Goal: Task Accomplishment & Management: Use online tool/utility

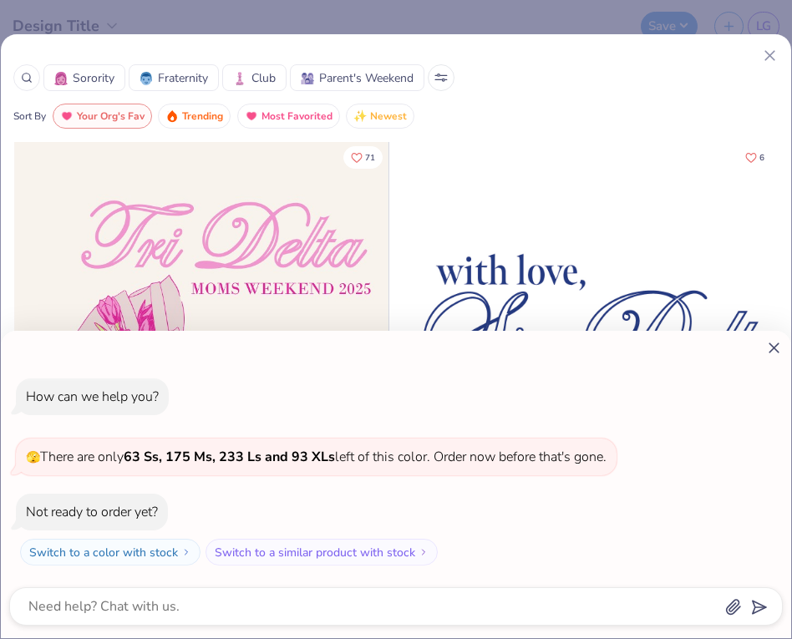
click at [771, 352] on icon at bounding box center [774, 348] width 18 height 18
type textarea "x"
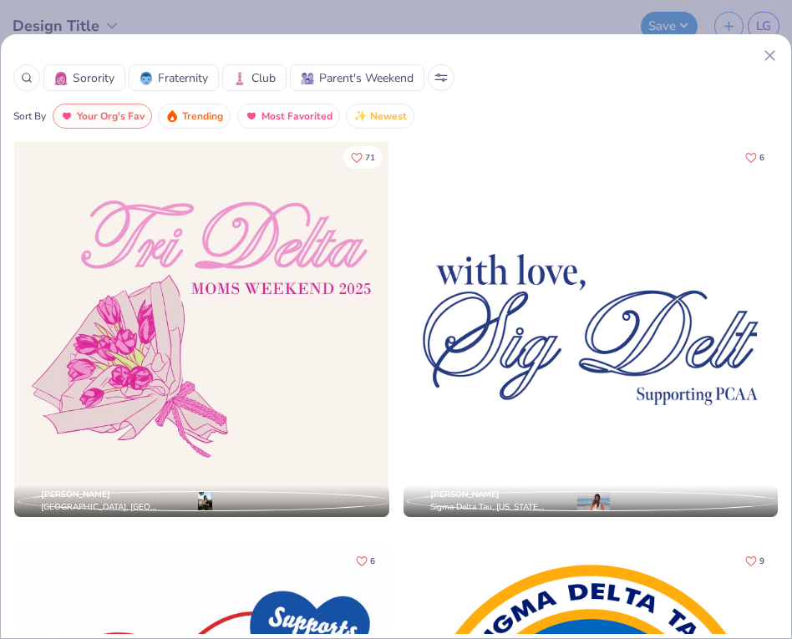
click at [767, 61] on icon at bounding box center [770, 56] width 18 height 18
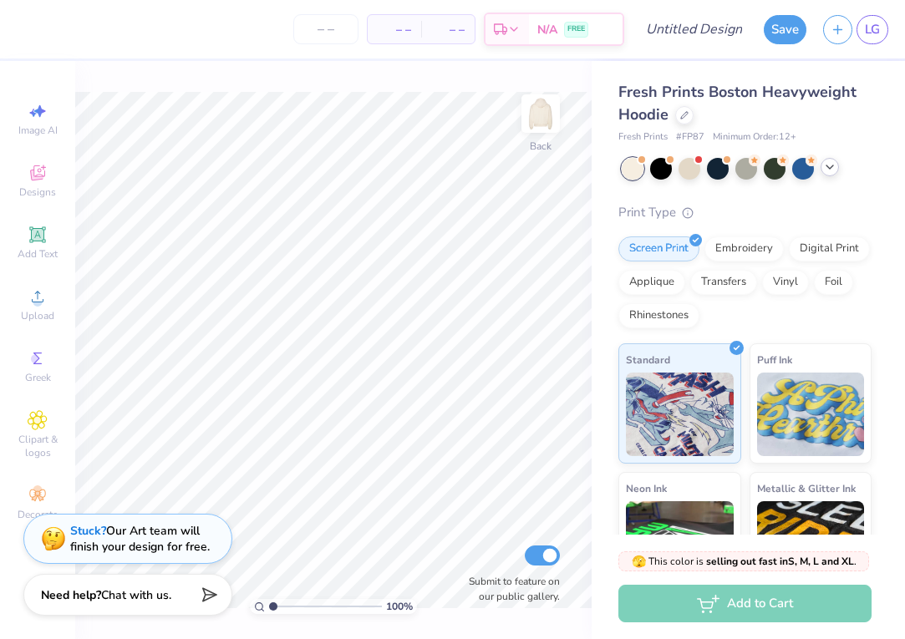
click at [791, 169] on icon at bounding box center [829, 166] width 13 height 13
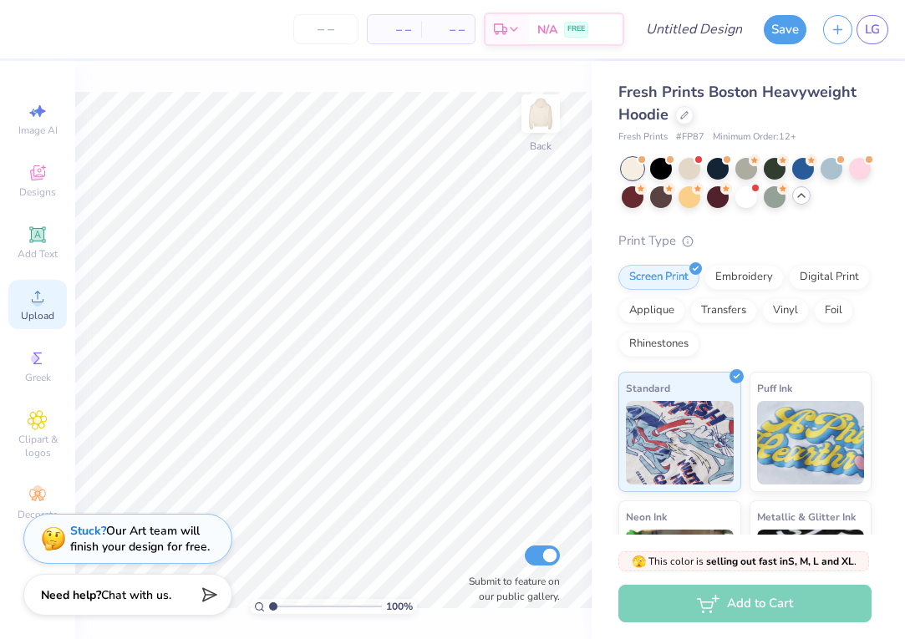
click at [33, 298] on icon at bounding box center [38, 297] width 20 height 20
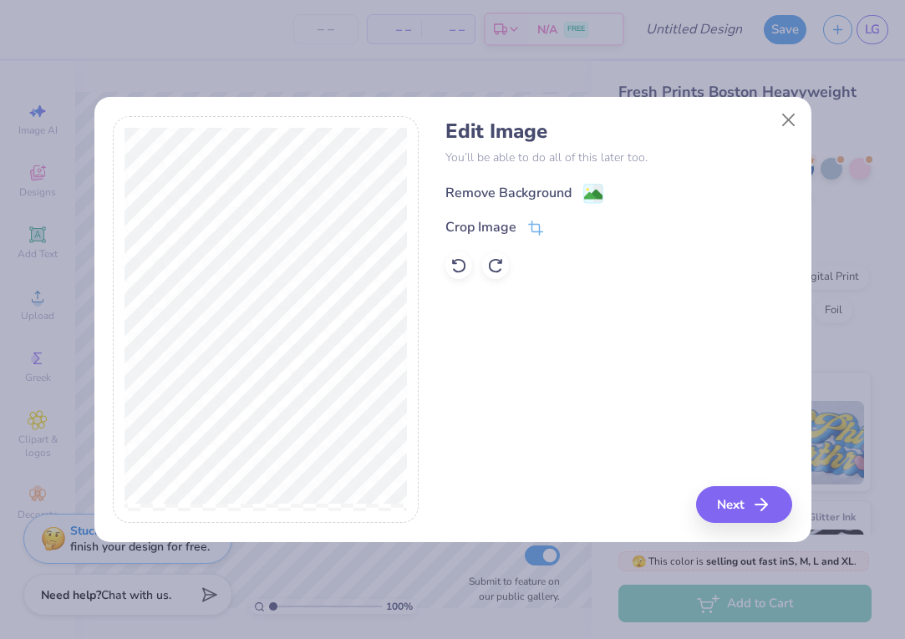
click at [592, 187] on image at bounding box center [593, 195] width 18 height 18
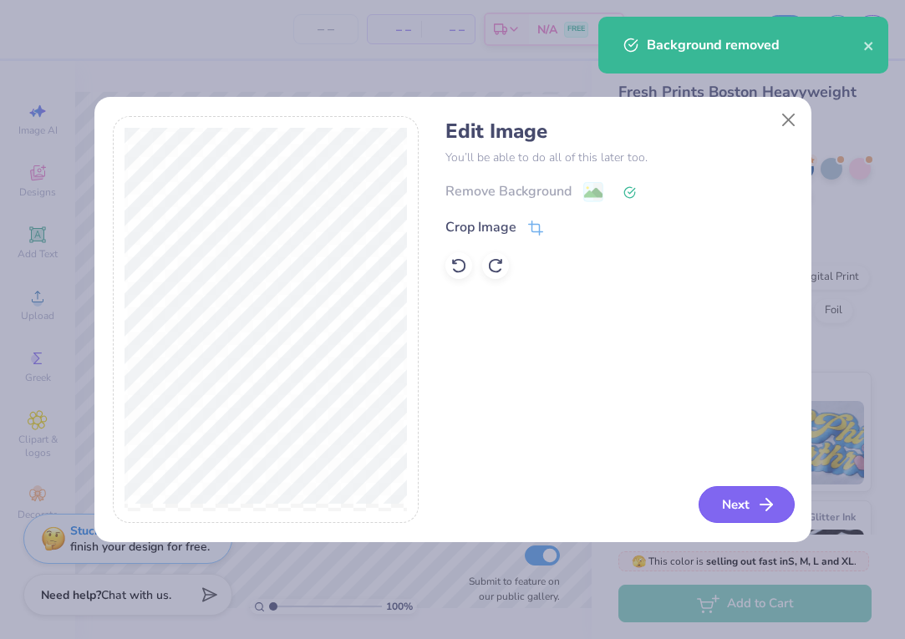
click at [760, 506] on icon "button" at bounding box center [766, 505] width 20 height 20
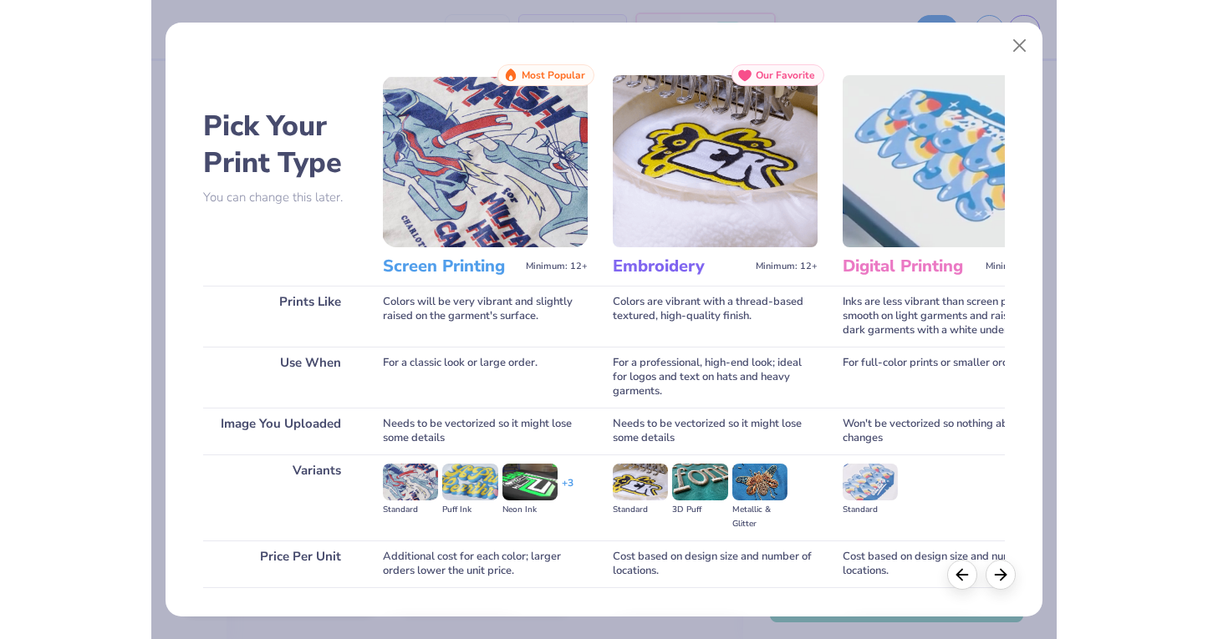
scroll to position [110, 0]
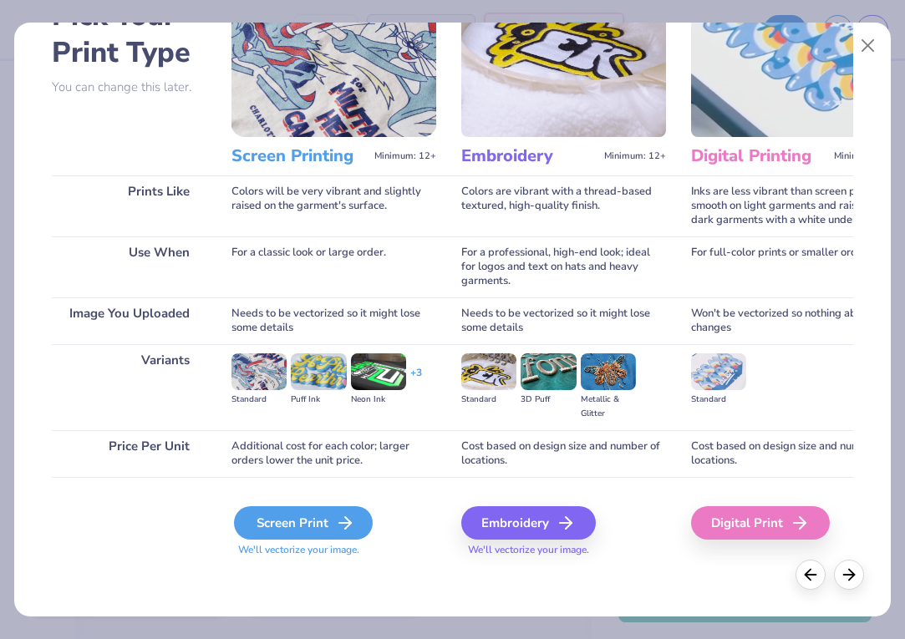
click at [295, 519] on div "Screen Print" at bounding box center [303, 522] width 139 height 33
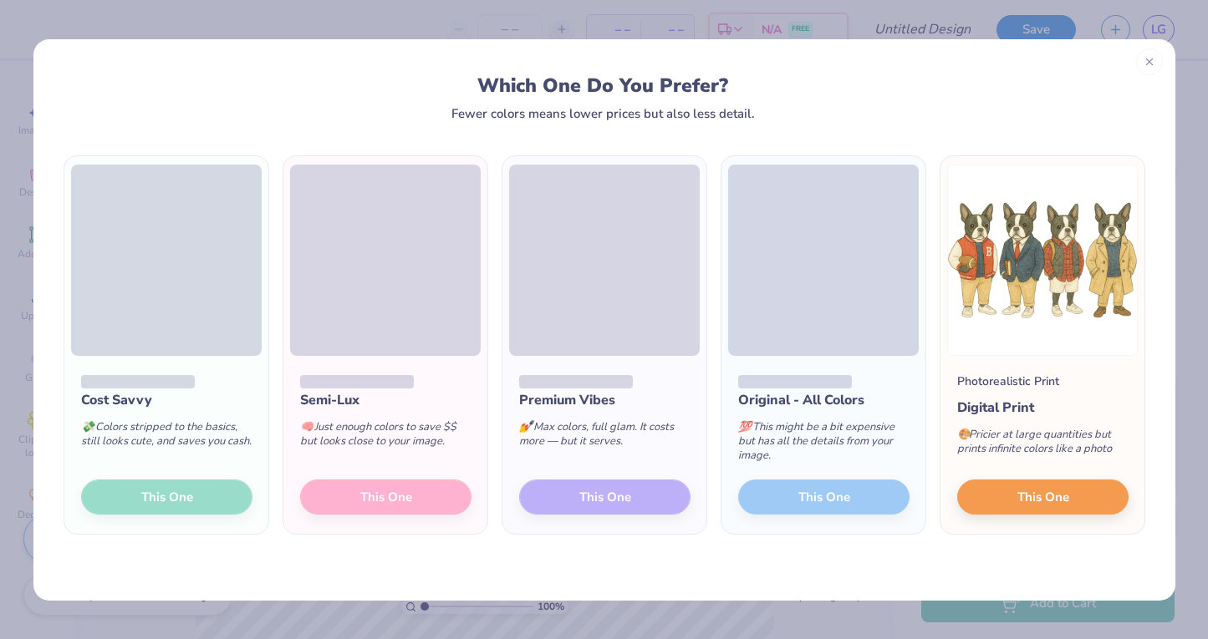
click at [236, 531] on div "Cost Savvy 💸 Colors stripped to the basics, still looks cute, and saves you cas…" at bounding box center [166, 445] width 204 height 179
click at [194, 503] on div "Cost Savvy 💸 Colors stripped to the basics, still looks cute, and saves you cas…" at bounding box center [166, 445] width 204 height 179
click at [399, 500] on div "Semi-Lux 🧠 Just enough colors to save $$ but looks close to your image. This One" at bounding box center [385, 445] width 204 height 179
click at [791, 493] on span "This One" at bounding box center [1042, 494] width 52 height 19
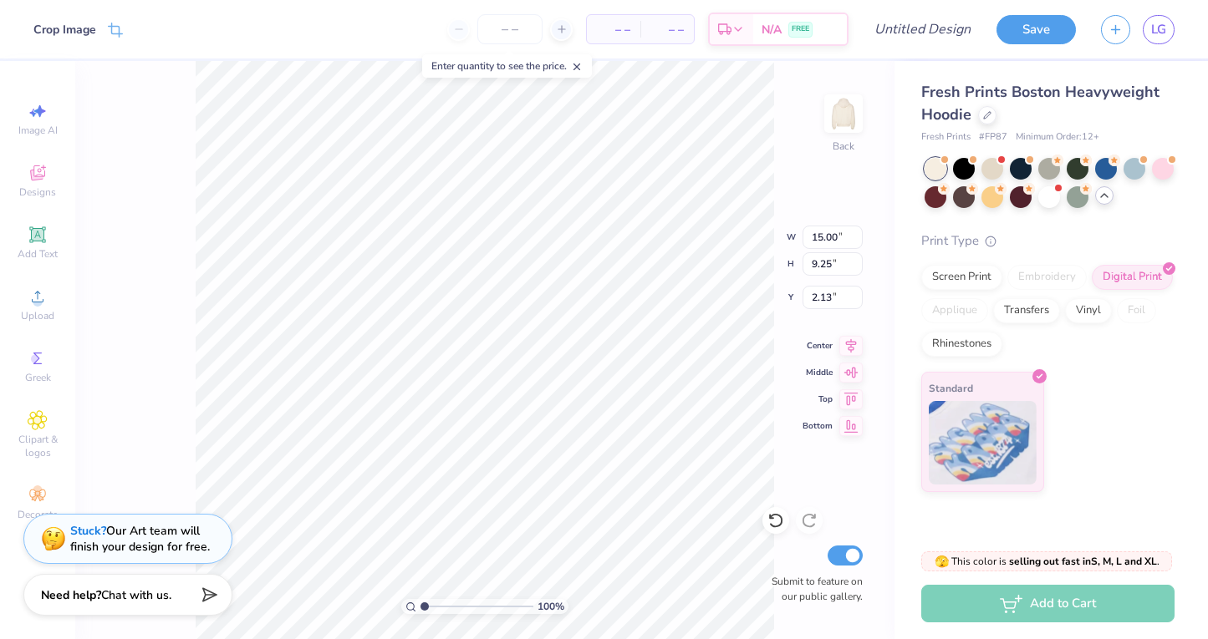
type input "12.53"
type input "7.72"
type input "4.04"
click at [179, 334] on div "100 % Back W 12.53 12.53 " H 7.72 7.72 " Y 4.04 4.04 " Center Middle Top Bottom…" at bounding box center [484, 350] width 819 height 578
type input "4.06"
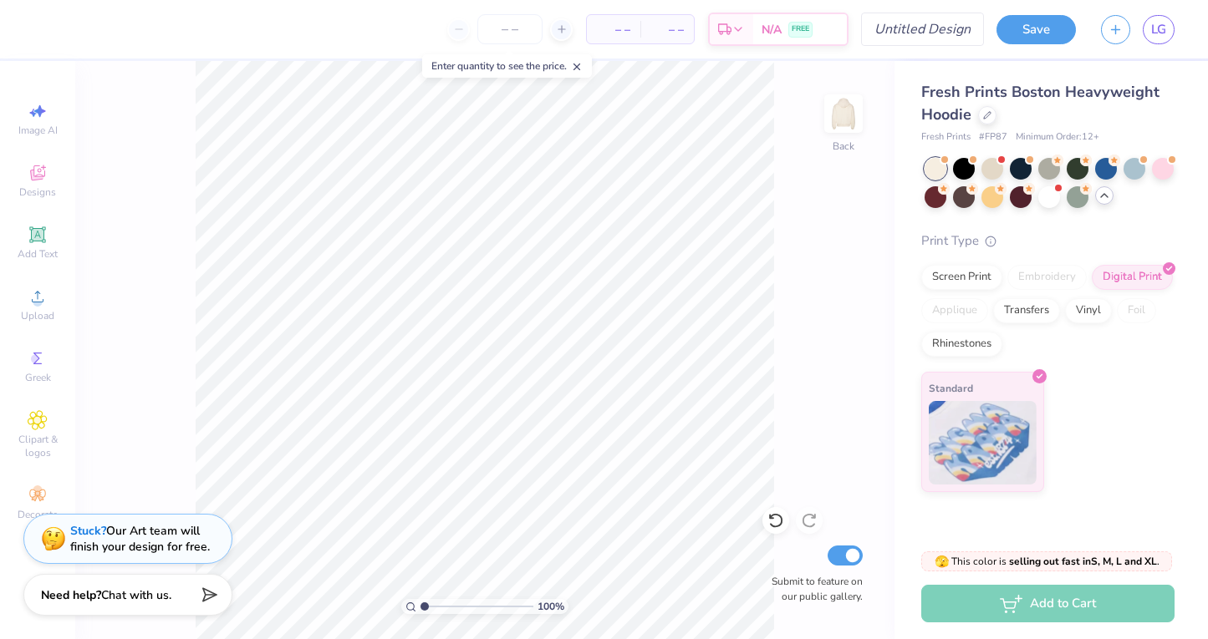
click at [791, 33] on input "Design Title" at bounding box center [922, 29] width 123 height 33
click at [791, 31] on input "Design Title" at bounding box center [922, 29] width 123 height 33
click at [791, 25] on input "Design Title" at bounding box center [943, 29] width 82 height 33
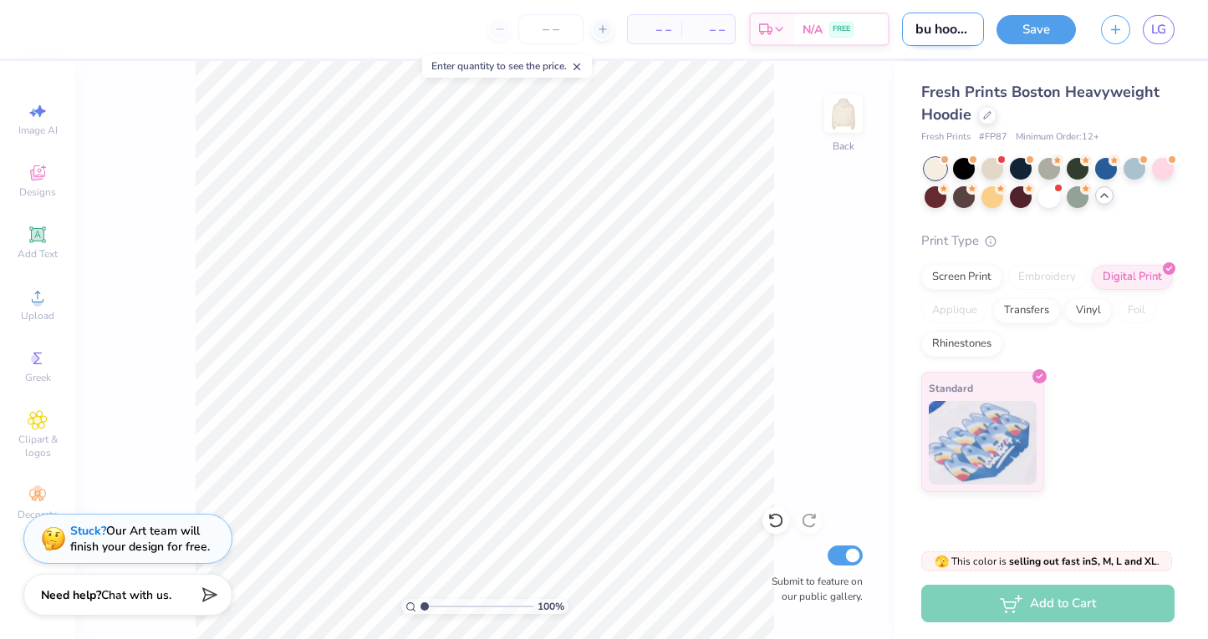
scroll to position [0, 6]
type input "bu hoodie"
click at [791, 40] on button "Save" at bounding box center [1035, 27] width 79 height 29
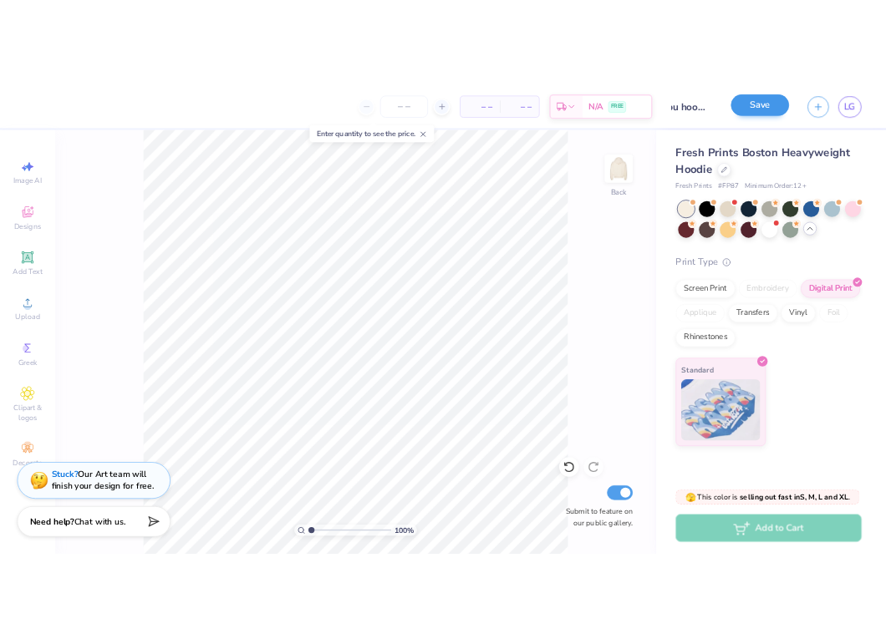
scroll to position [0, 0]
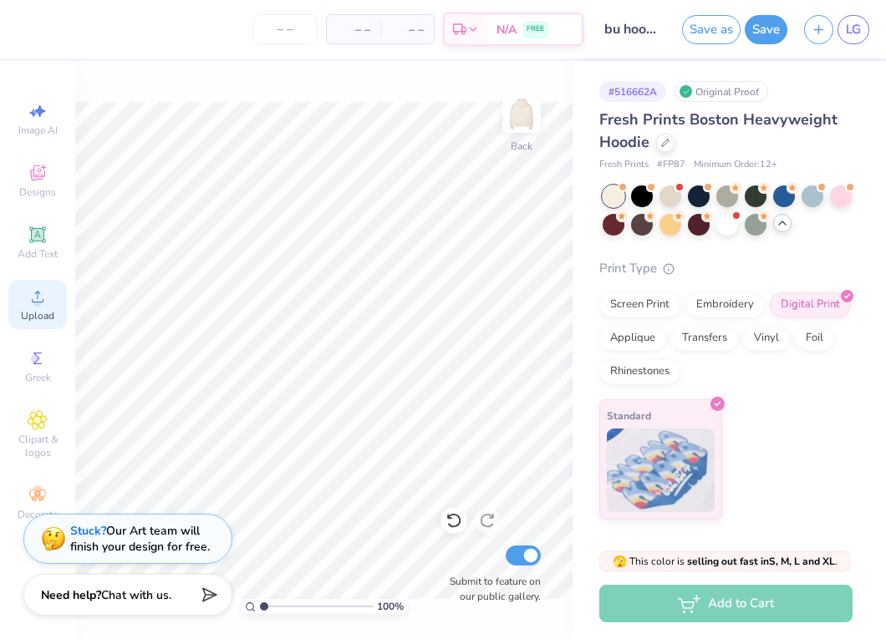
click at [34, 310] on span "Upload" at bounding box center [37, 315] width 33 height 13
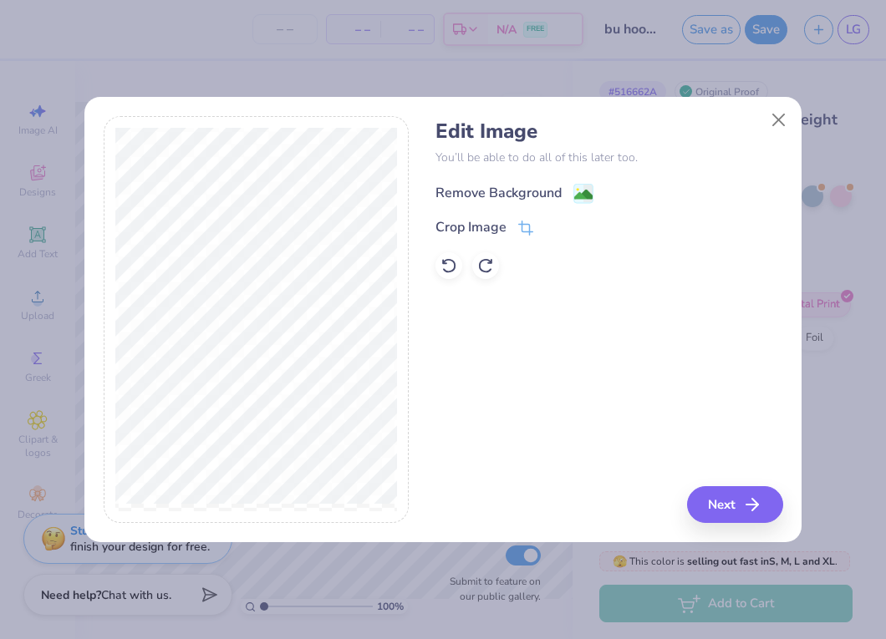
click at [586, 190] on image at bounding box center [583, 195] width 18 height 18
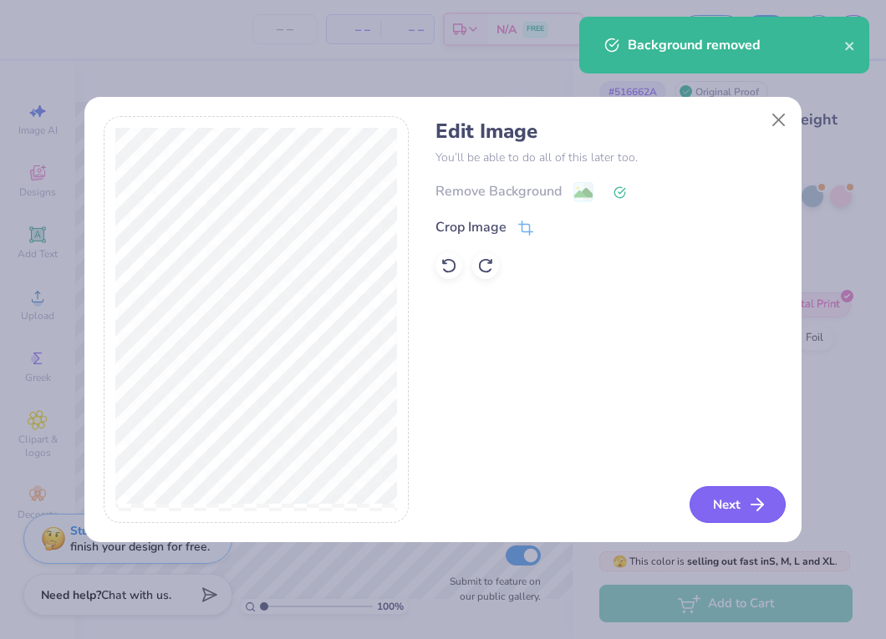
click at [747, 500] on icon "button" at bounding box center [757, 505] width 20 height 20
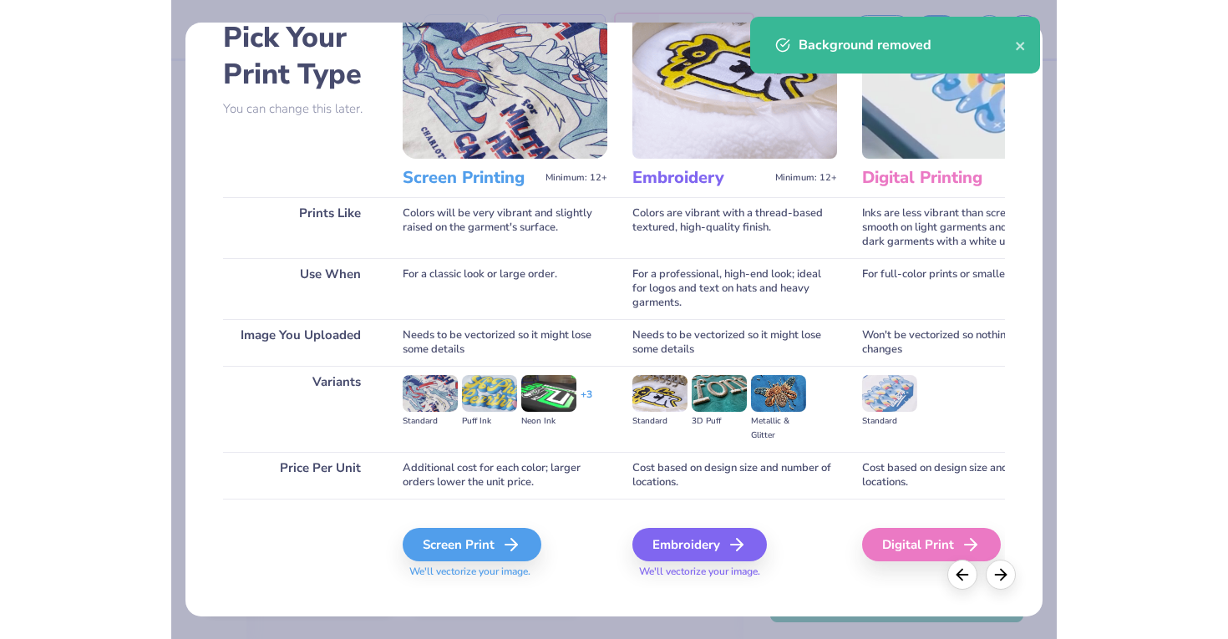
scroll to position [110, 0]
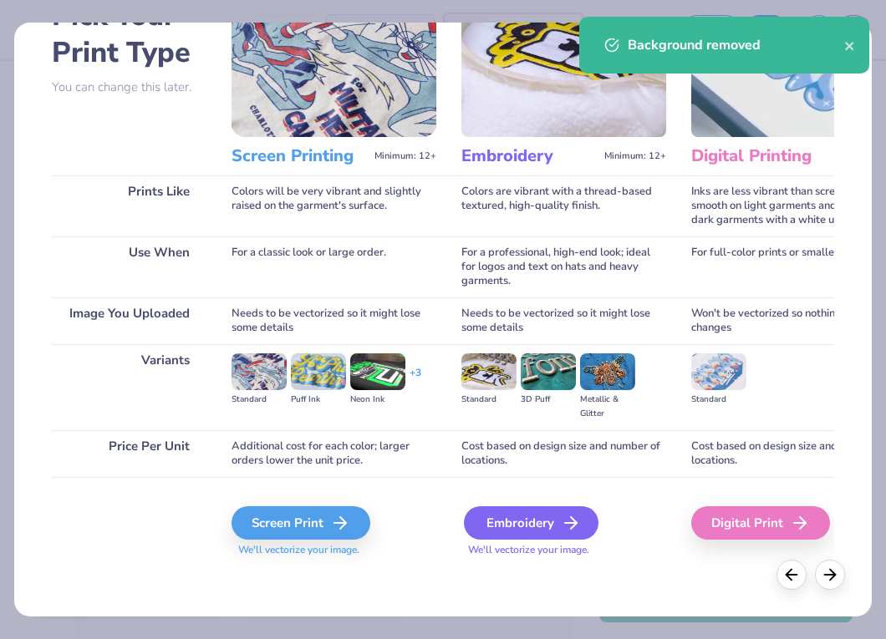
click at [531, 522] on div "Embroidery" at bounding box center [531, 522] width 135 height 33
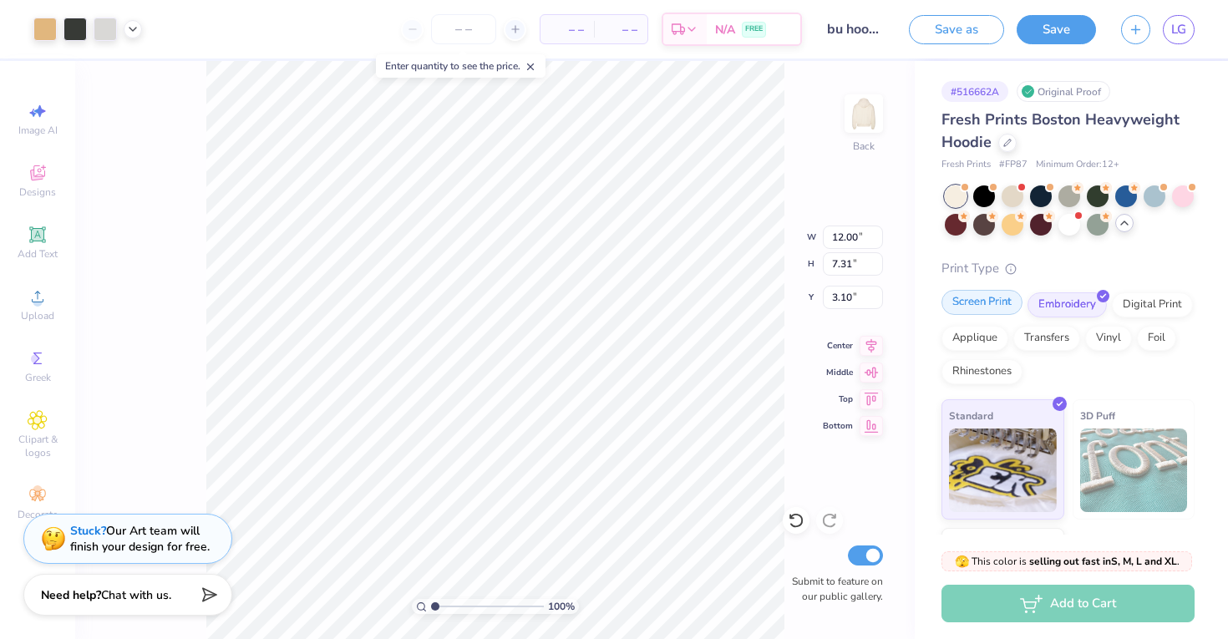
click at [791, 308] on div "Screen Print" at bounding box center [982, 302] width 81 height 25
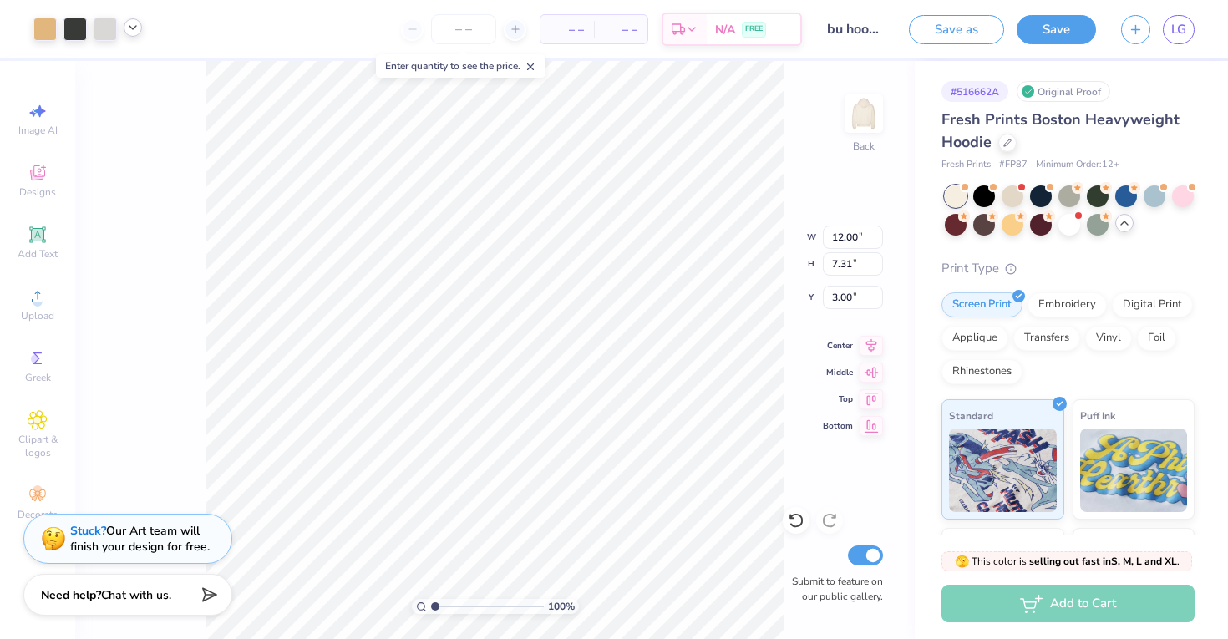
click at [135, 31] on icon at bounding box center [132, 27] width 13 height 13
click at [109, 33] on div at bounding box center [105, 27] width 23 height 23
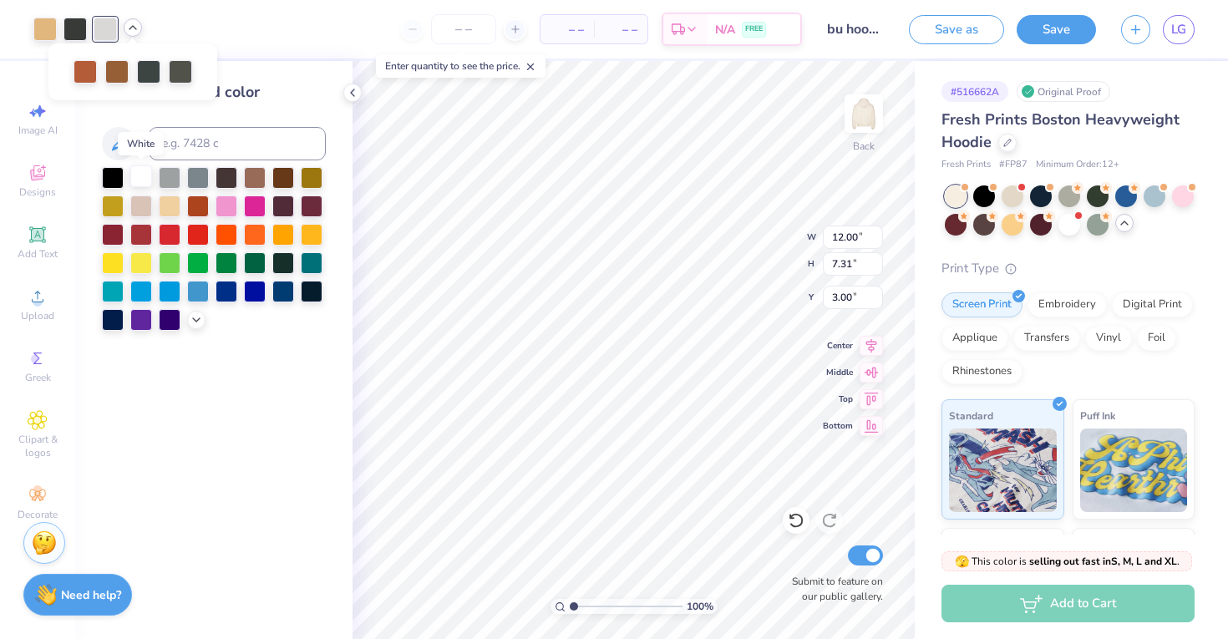
click at [145, 178] on div at bounding box center [141, 176] width 22 height 22
click at [89, 60] on div at bounding box center [85, 69] width 23 height 23
click at [173, 234] on div at bounding box center [170, 233] width 22 height 22
click at [74, 37] on div at bounding box center [75, 27] width 23 height 23
click at [112, 318] on div at bounding box center [113, 319] width 22 height 22
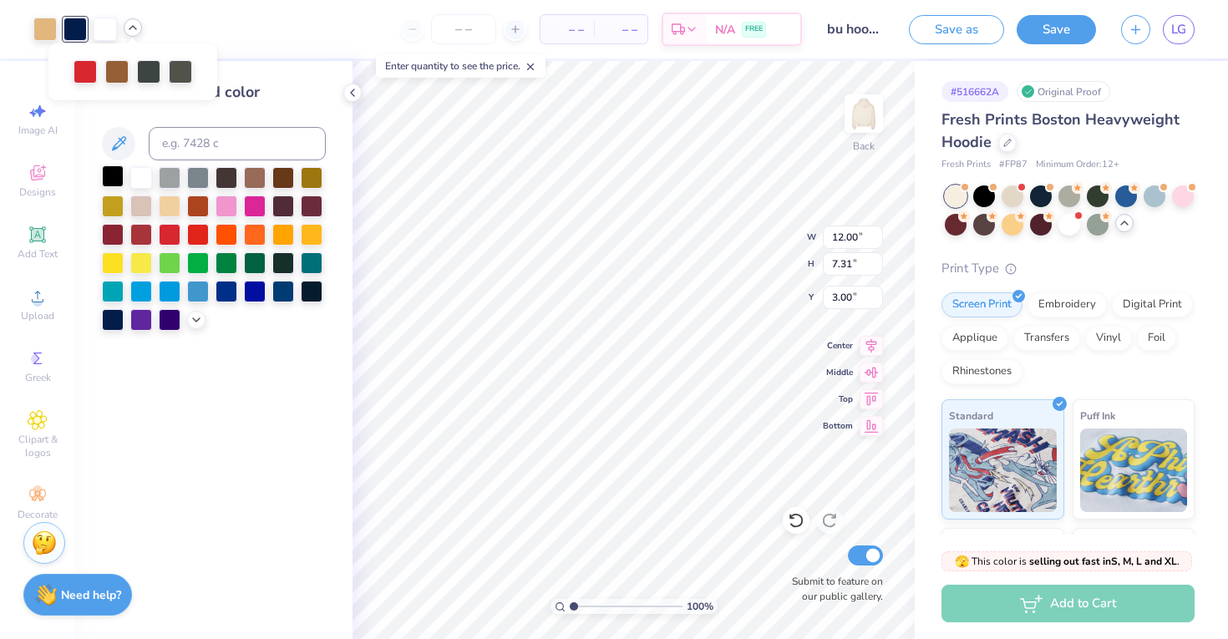
click at [109, 177] on div at bounding box center [113, 176] width 22 height 22
click at [141, 74] on div at bounding box center [148, 69] width 23 height 23
click at [114, 323] on div at bounding box center [113, 319] width 22 height 22
click at [181, 71] on div at bounding box center [180, 69] width 23 height 23
click at [149, 181] on div at bounding box center [141, 176] width 22 height 22
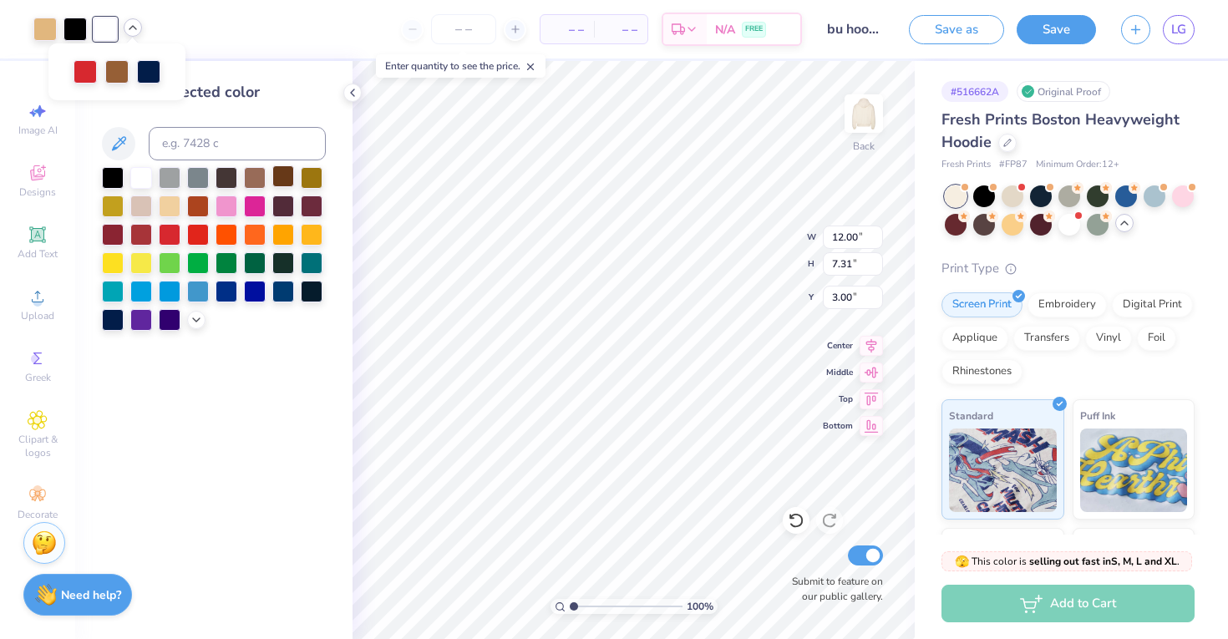
click at [281, 182] on div at bounding box center [283, 176] width 22 height 22
click at [147, 179] on div at bounding box center [141, 176] width 22 height 22
click at [352, 375] on div "Change selected color" at bounding box center [213, 350] width 277 height 578
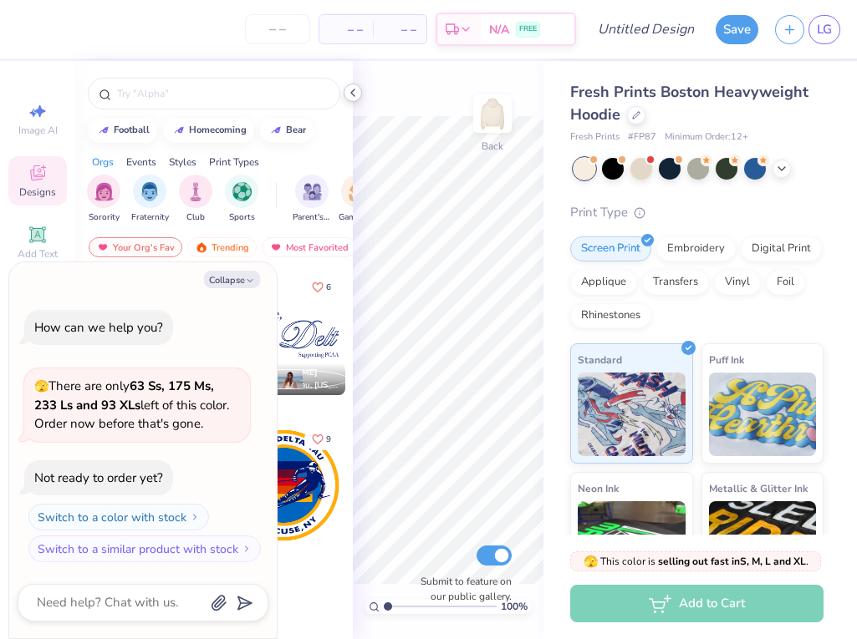
click at [352, 100] on div at bounding box center [352, 93] width 18 height 18
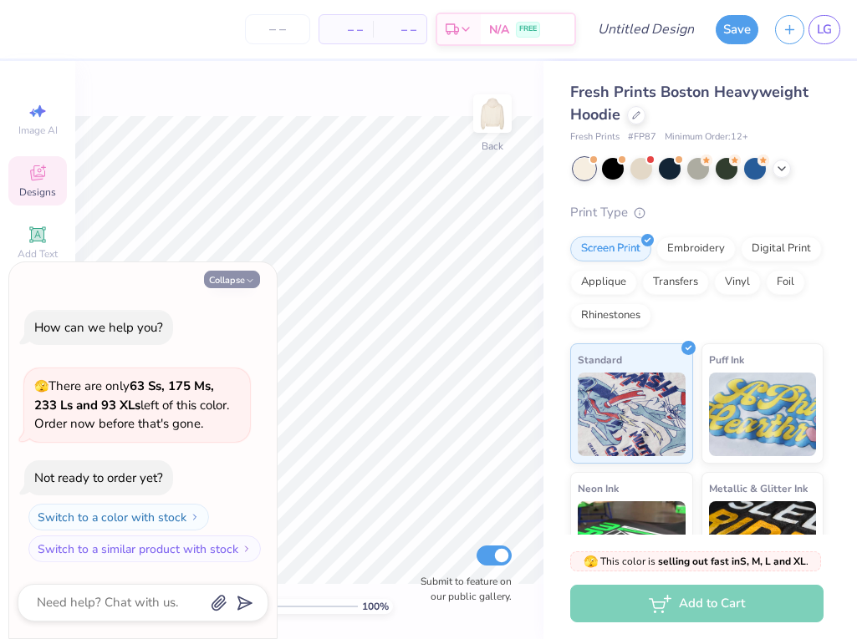
click at [227, 272] on button "Collapse" at bounding box center [232, 280] width 56 height 18
type textarea "x"
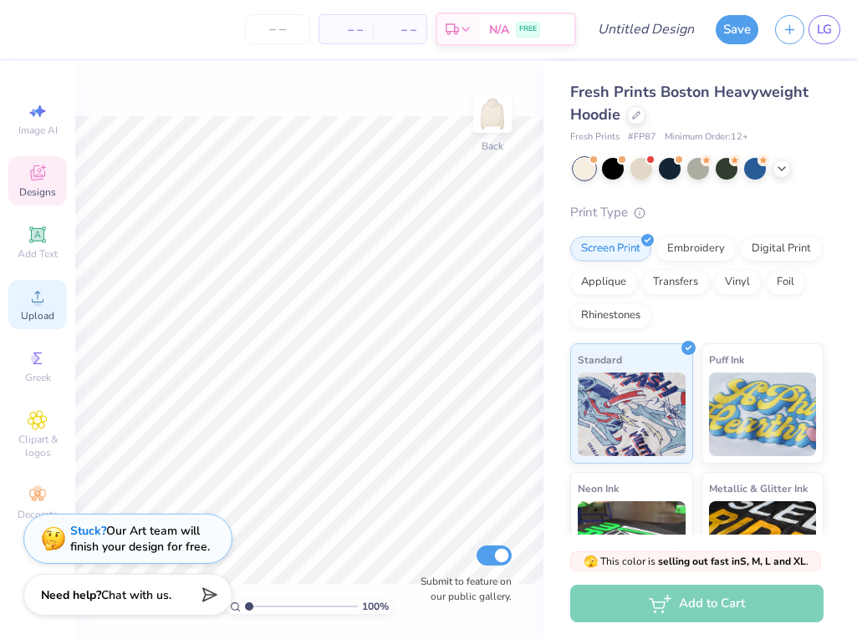
click at [42, 312] on span "Upload" at bounding box center [37, 315] width 33 height 13
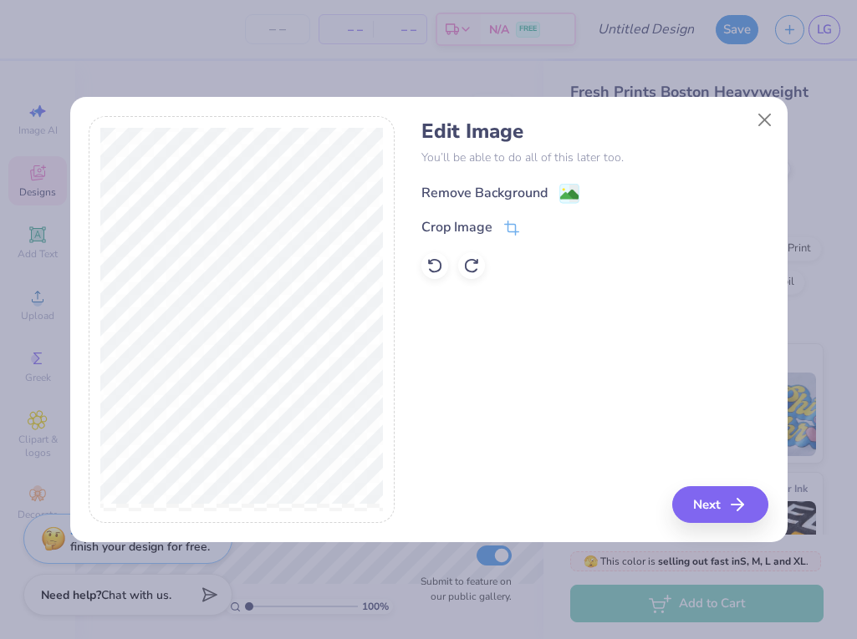
click at [557, 194] on div "Remove Background" at bounding box center [500, 193] width 158 height 21
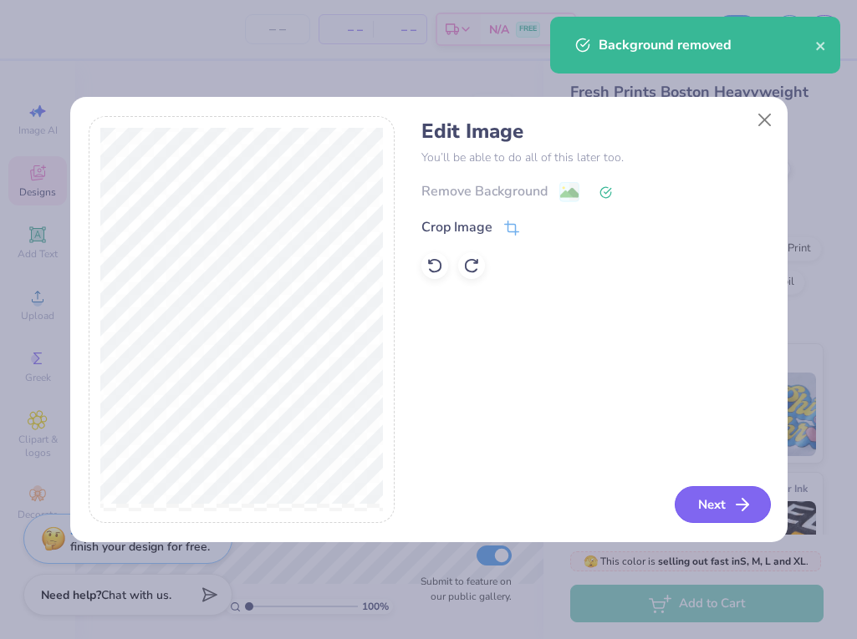
click at [734, 512] on icon "button" at bounding box center [742, 505] width 20 height 20
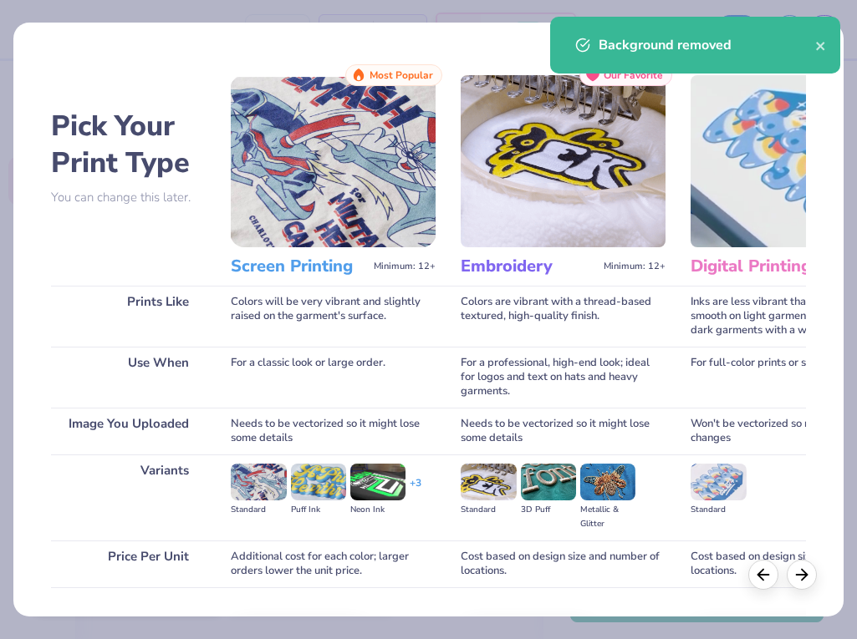
scroll to position [110, 0]
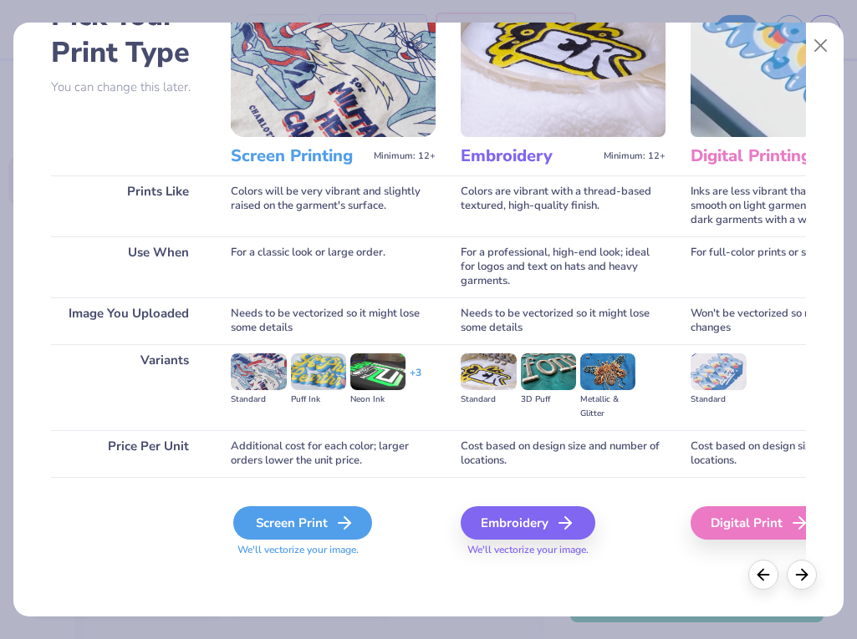
click at [298, 528] on div "Screen Print" at bounding box center [302, 522] width 139 height 33
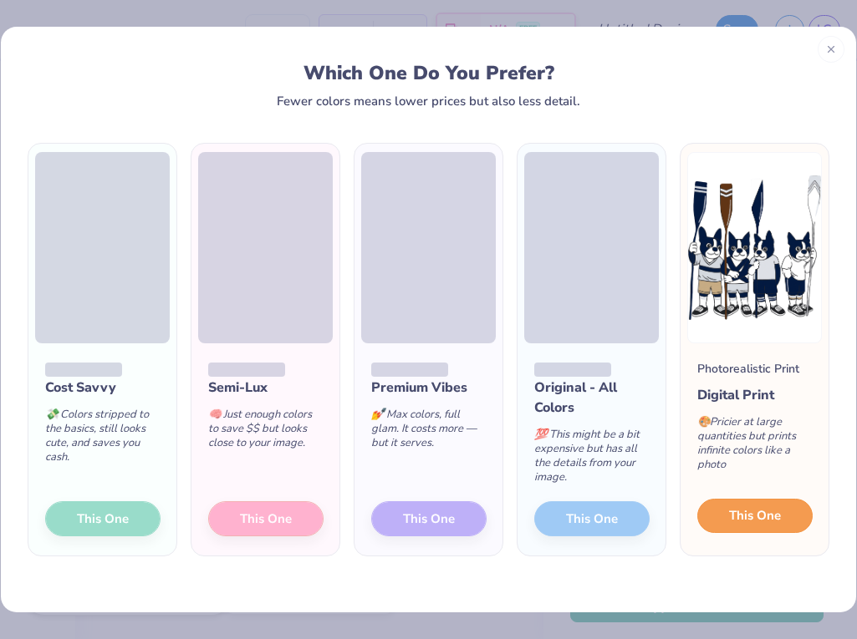
click at [768, 524] on span "This One" at bounding box center [755, 515] width 52 height 19
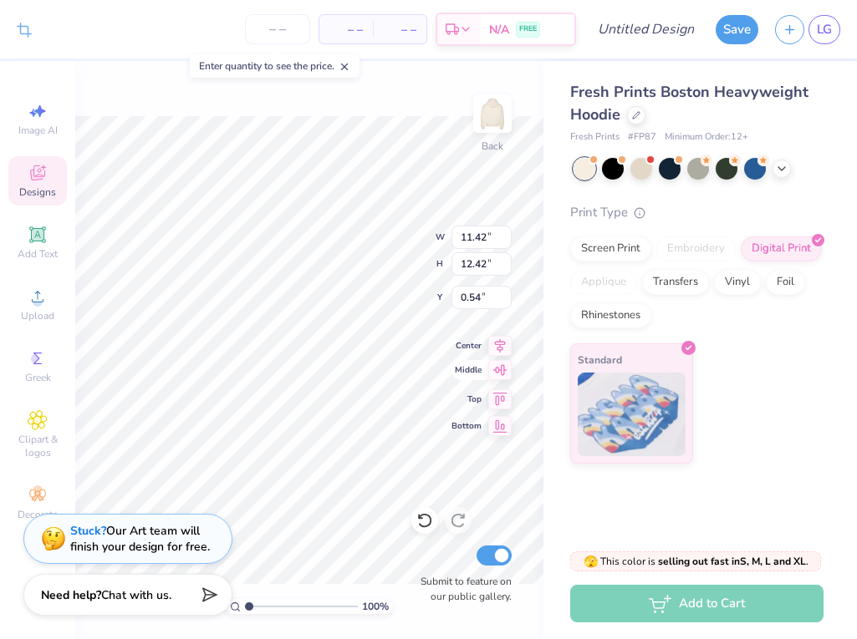
type input "9.96"
type input "10.83"
type input "1.72"
click at [344, 73] on icon at bounding box center [344, 67] width 12 height 12
click at [43, 257] on span "Add Text" at bounding box center [38, 253] width 40 height 13
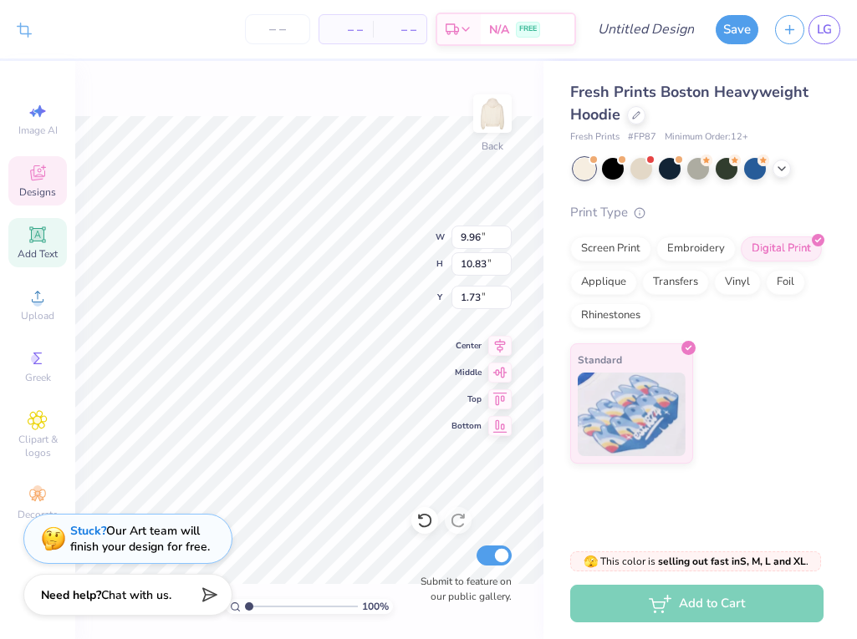
type input "7.05"
type input "2.04"
type input "5.73"
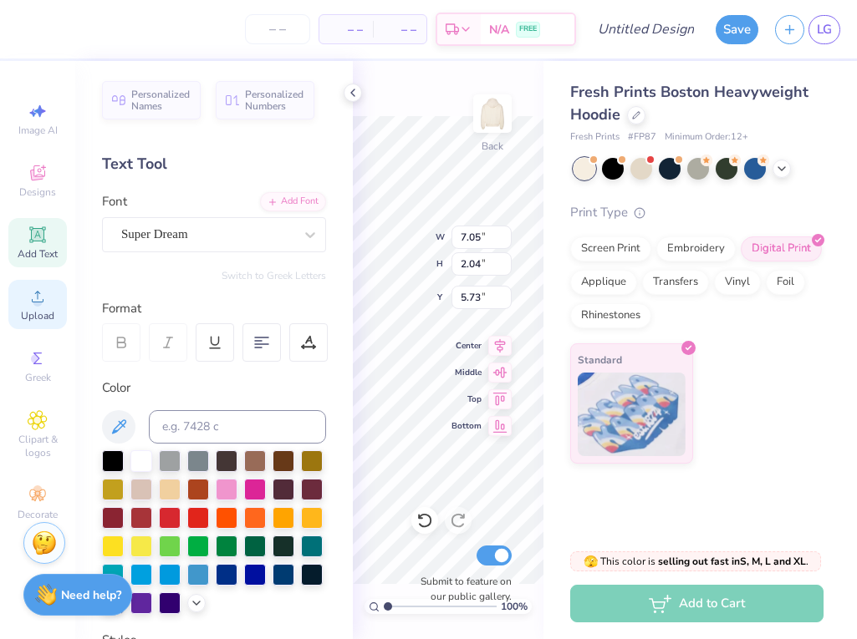
click at [43, 315] on span "Upload" at bounding box center [37, 315] width 33 height 13
click at [352, 96] on icon at bounding box center [352, 92] width 13 height 13
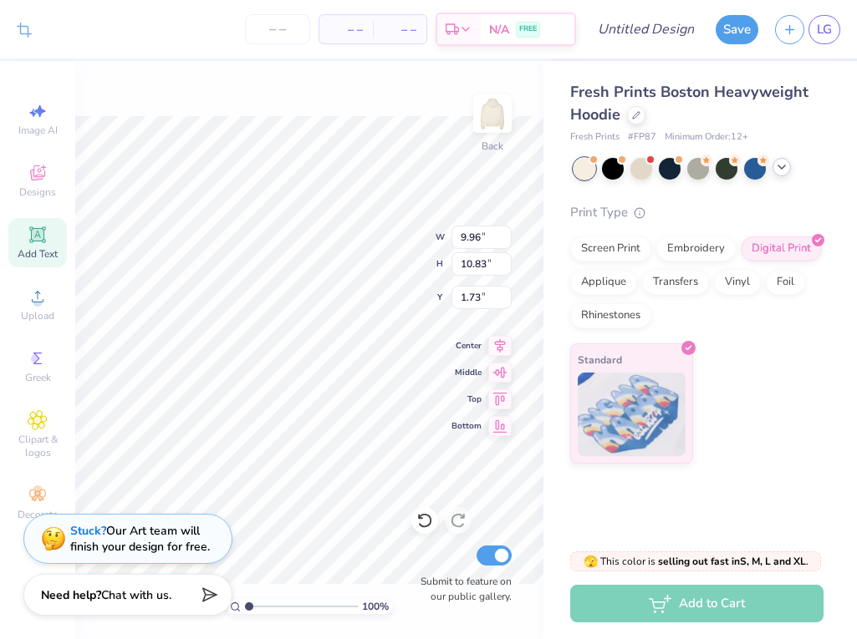
click at [783, 160] on icon at bounding box center [781, 166] width 13 height 13
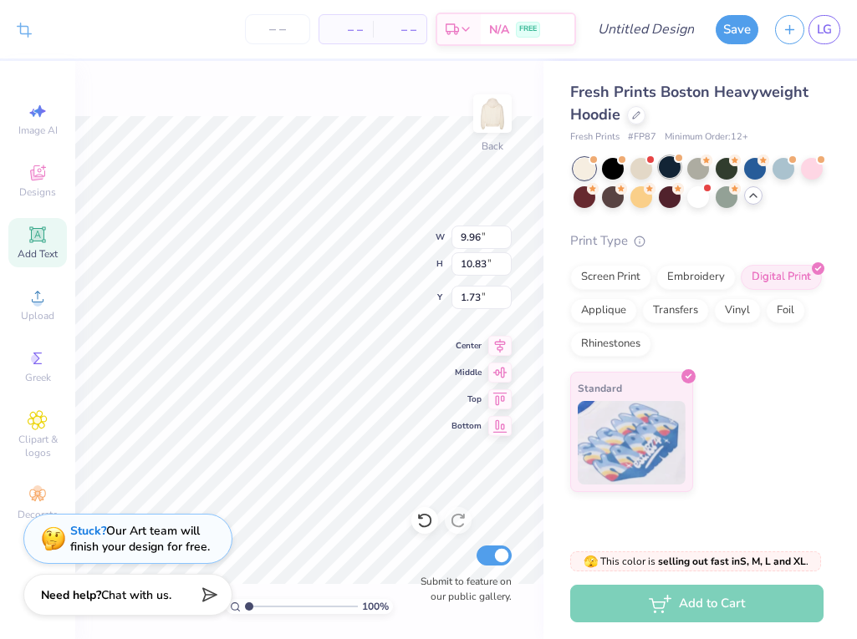
click at [671, 168] on div at bounding box center [669, 167] width 22 height 22
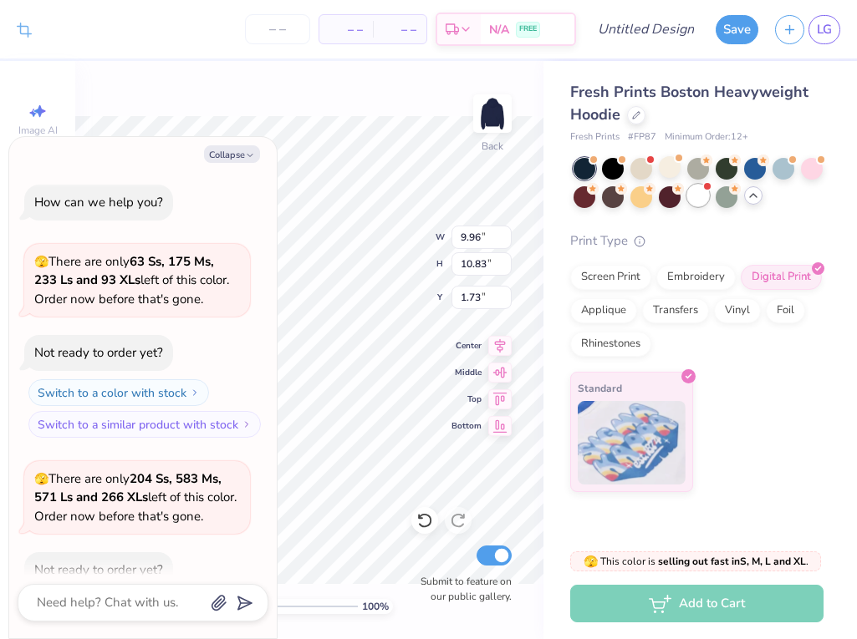
scroll to position [92, 0]
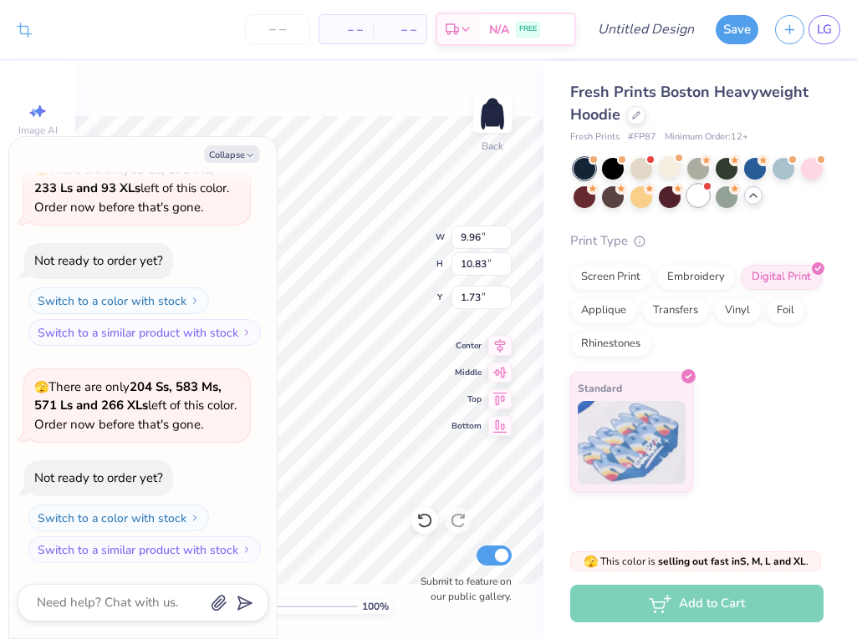
click at [701, 203] on div at bounding box center [698, 196] width 22 height 22
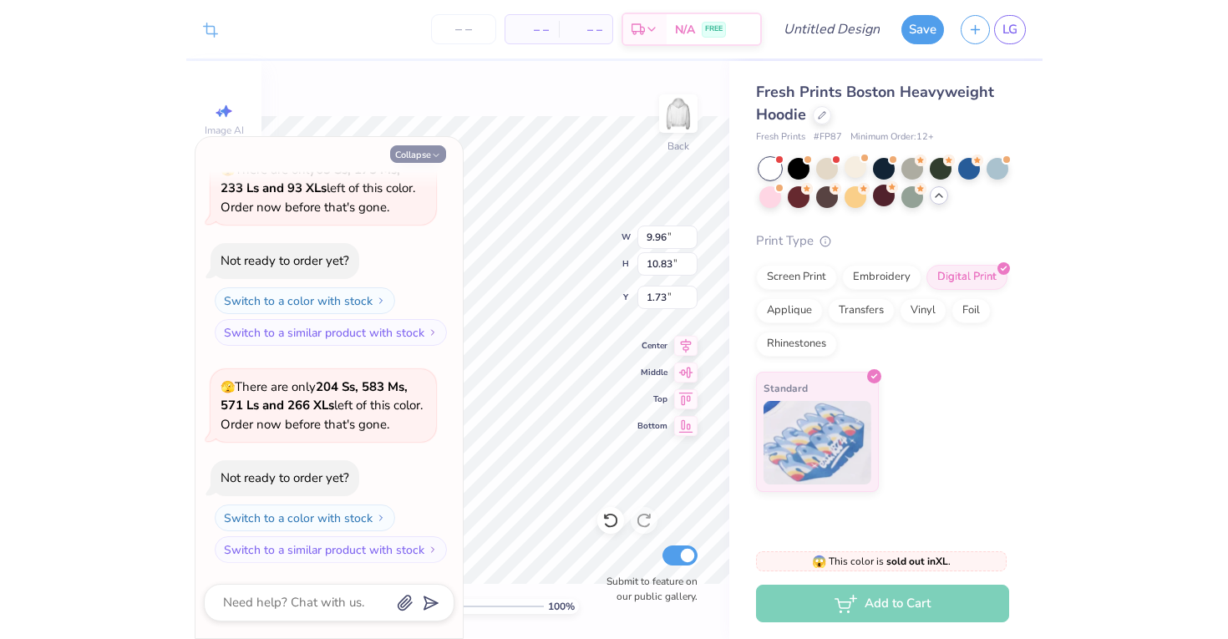
scroll to position [328, 0]
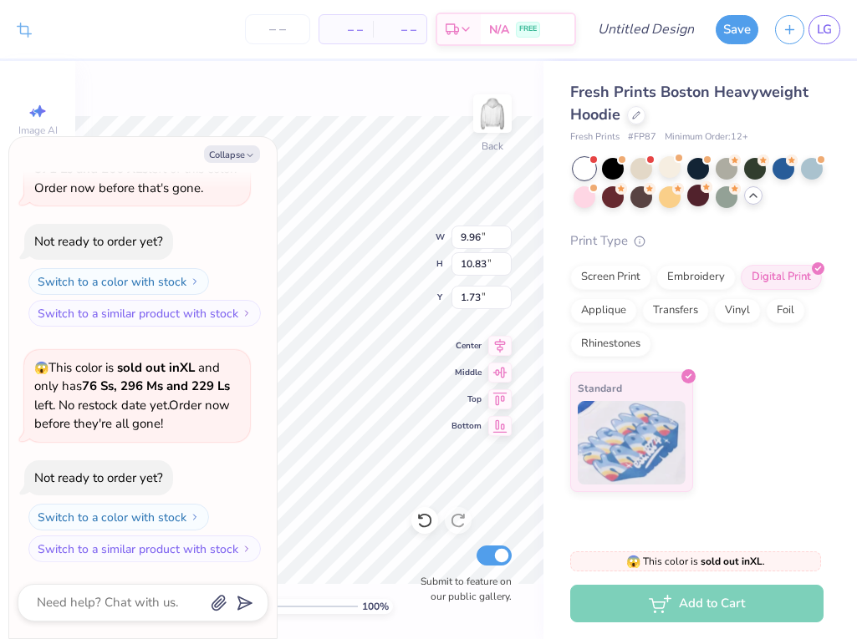
click at [353, 81] on div "100 % Back W 9.96 9.96 " H 10.83 10.83 " Y 1.73 1.73 " Center Middle Top Bottom…" at bounding box center [309, 350] width 468 height 578
click at [242, 152] on button "Collapse" at bounding box center [232, 154] width 56 height 18
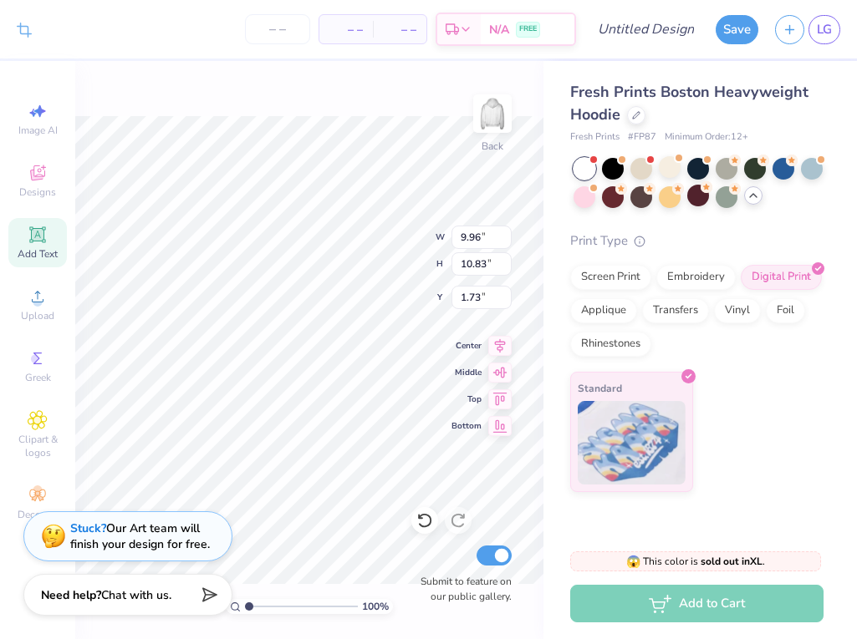
type input "1.74"
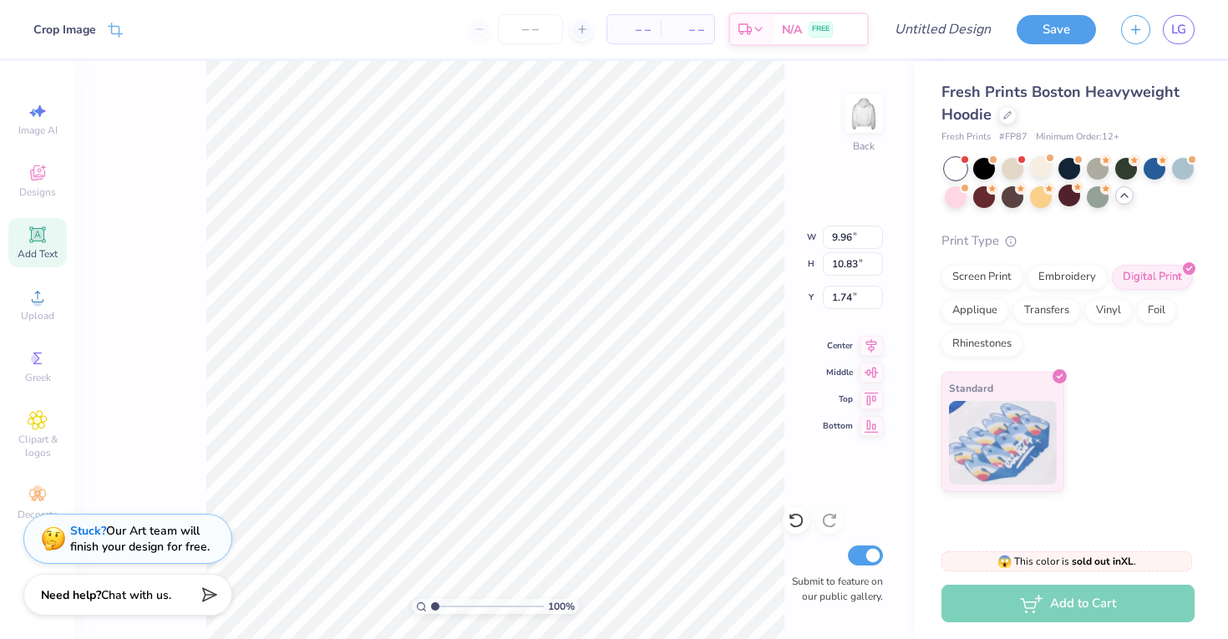
click at [172, 154] on div "100 % Back W 9.96 9.96 " H 10.83 10.83 " Y 1.74 1.74 " Center Middle Top Bottom…" at bounding box center [495, 350] width 840 height 578
click at [33, 500] on icon at bounding box center [37, 496] width 16 height 12
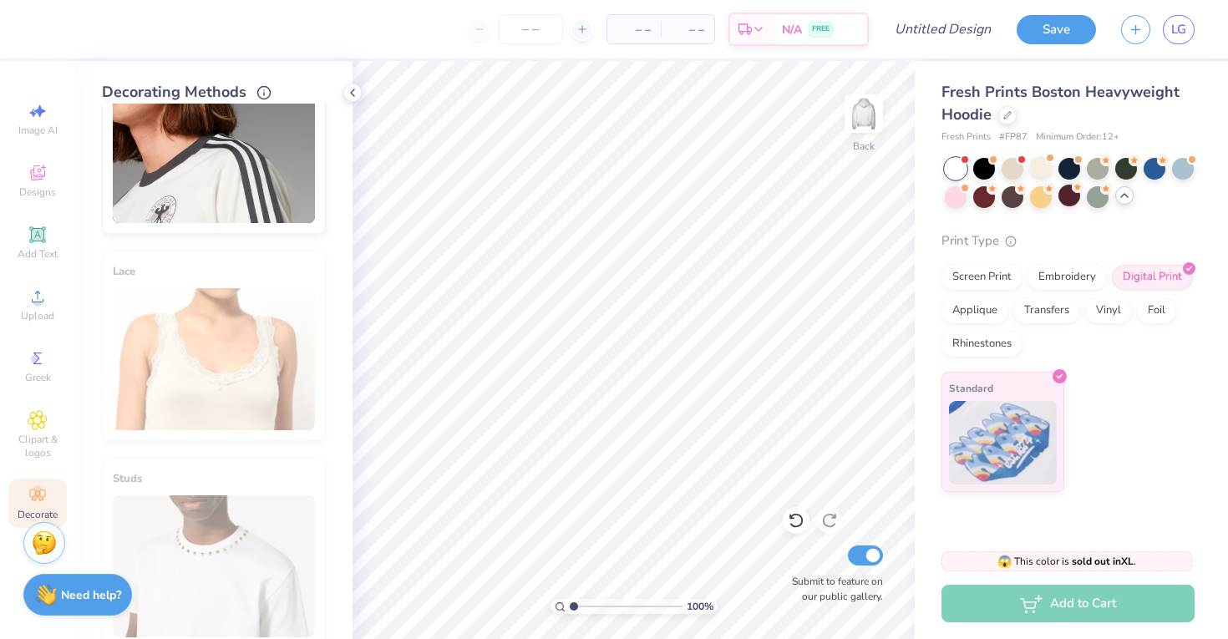
scroll to position [0, 0]
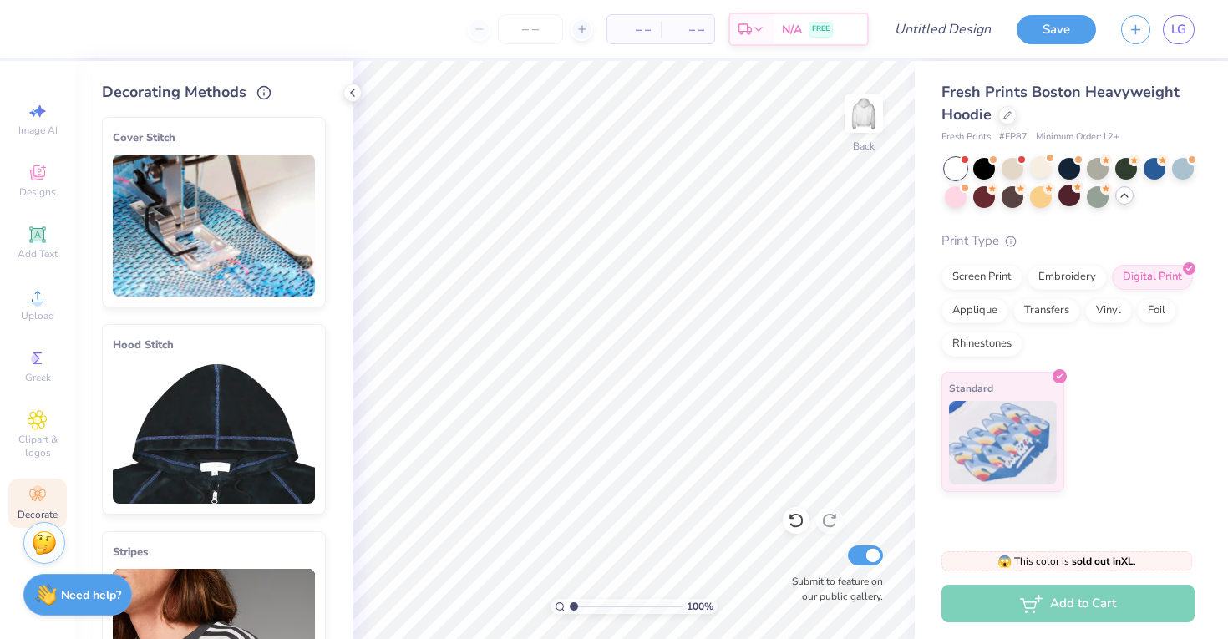
click at [226, 421] on img at bounding box center [214, 433] width 202 height 142
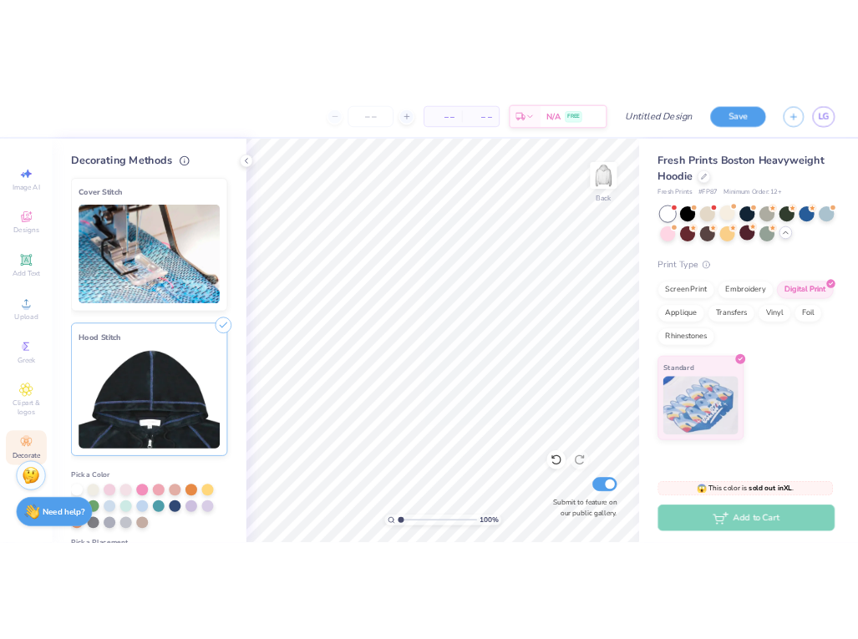
scroll to position [173, 0]
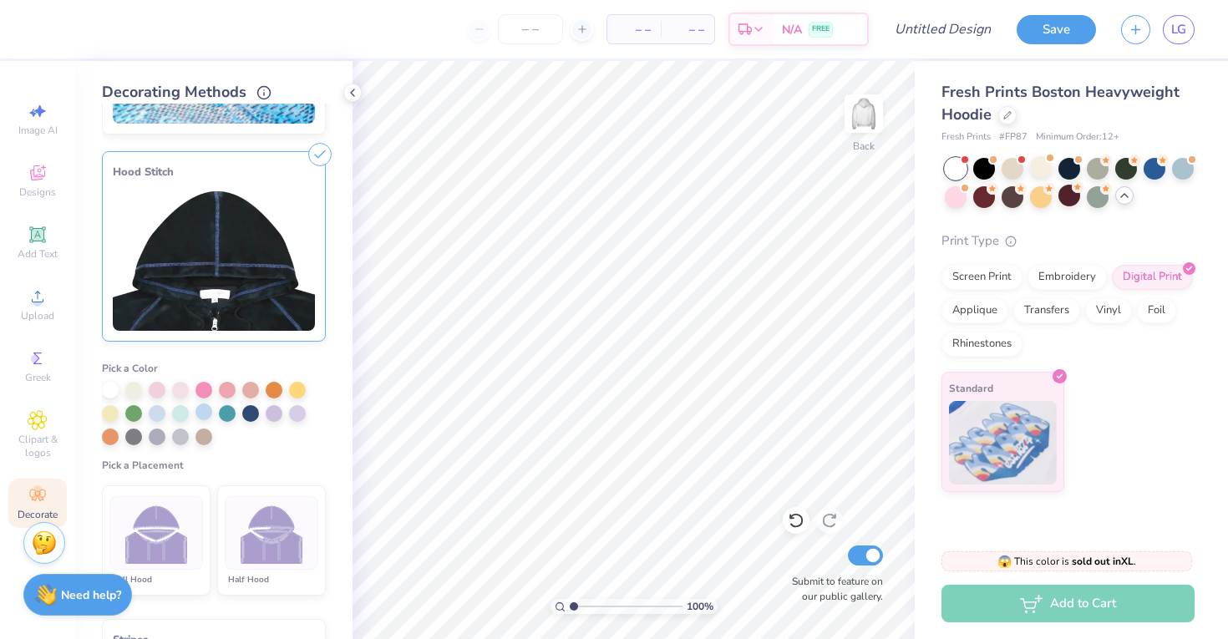
click at [206, 412] on div at bounding box center [204, 412] width 17 height 17
click at [358, 86] on icon at bounding box center [352, 92] width 13 height 13
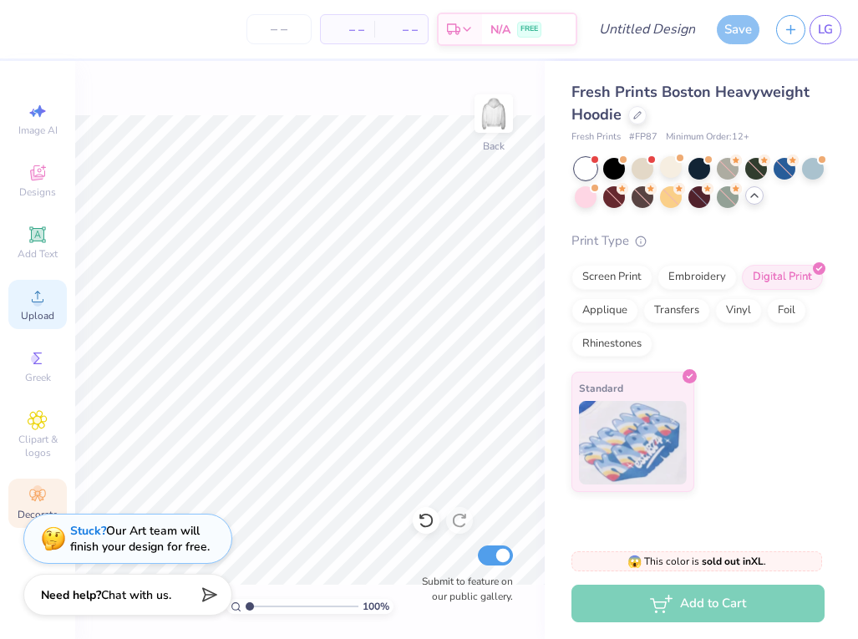
click at [27, 304] on div "Upload" at bounding box center [37, 304] width 58 height 49
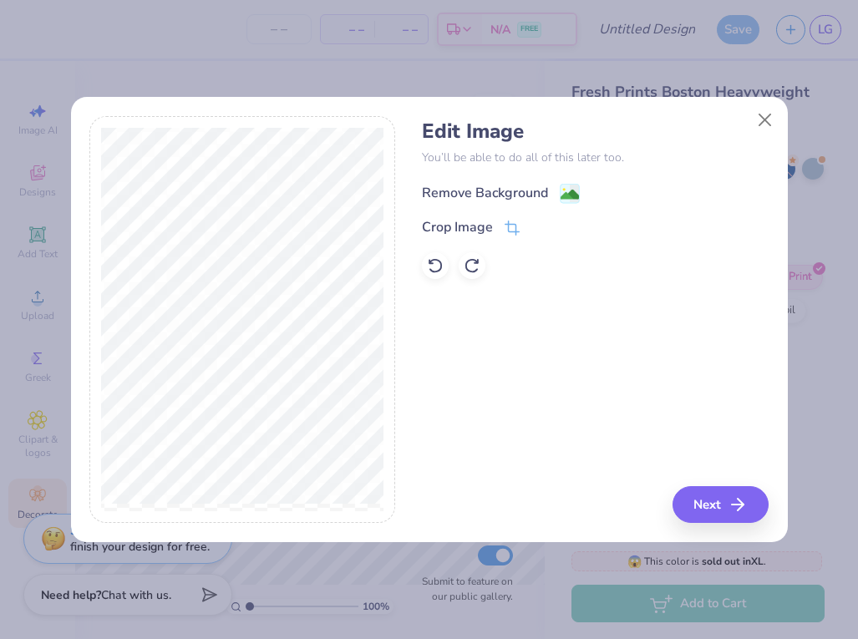
click at [562, 193] on image at bounding box center [570, 195] width 18 height 18
click at [730, 513] on button "Next" at bounding box center [721, 504] width 96 height 37
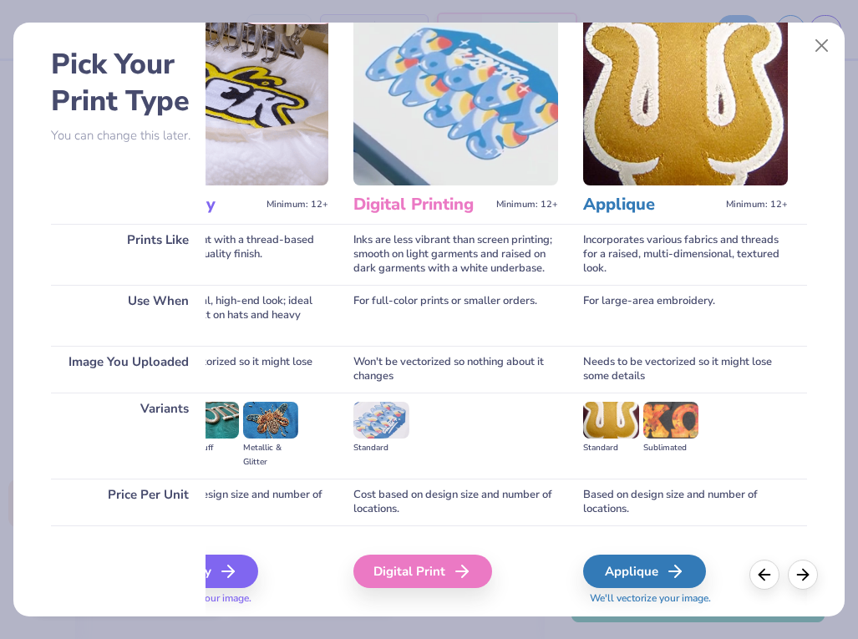
scroll to position [0, 0]
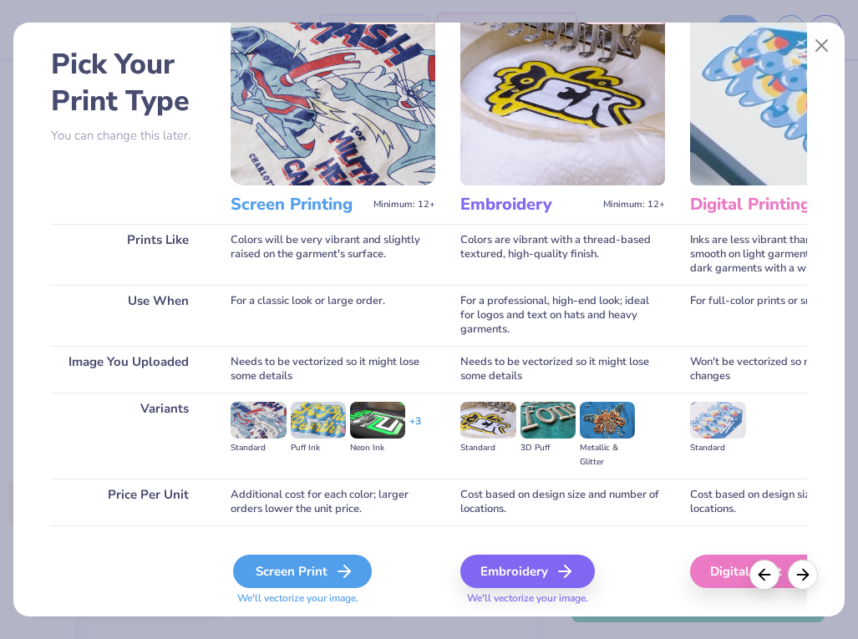
click at [269, 575] on div "Screen Print" at bounding box center [302, 571] width 139 height 33
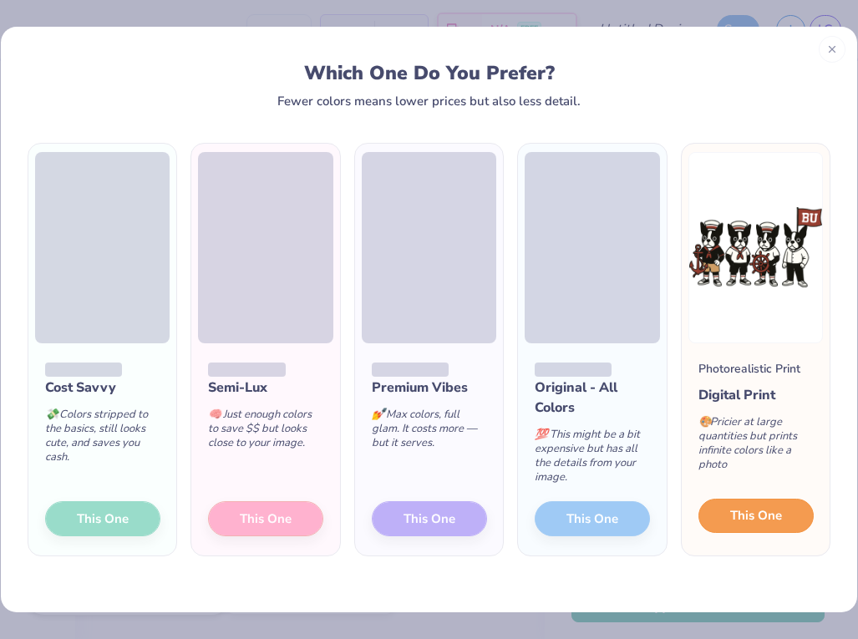
click at [745, 512] on span "This One" at bounding box center [756, 515] width 52 height 19
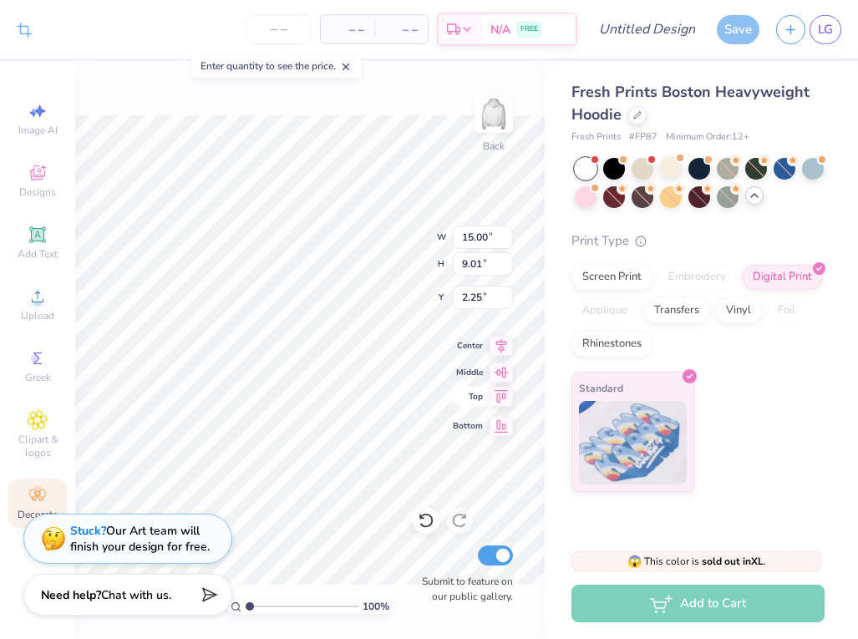
type input "11.49"
type input "6.90"
type input "3.00"
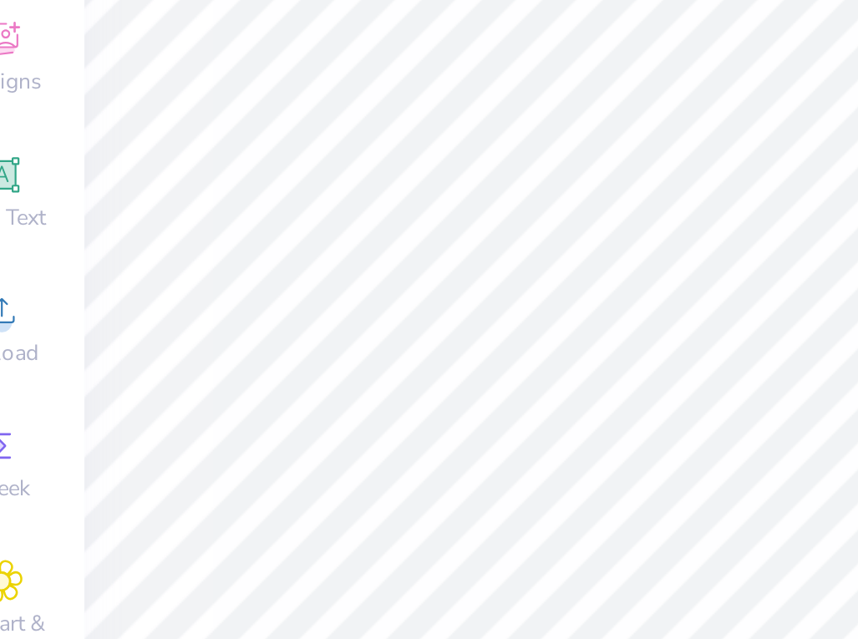
type input "3.94"
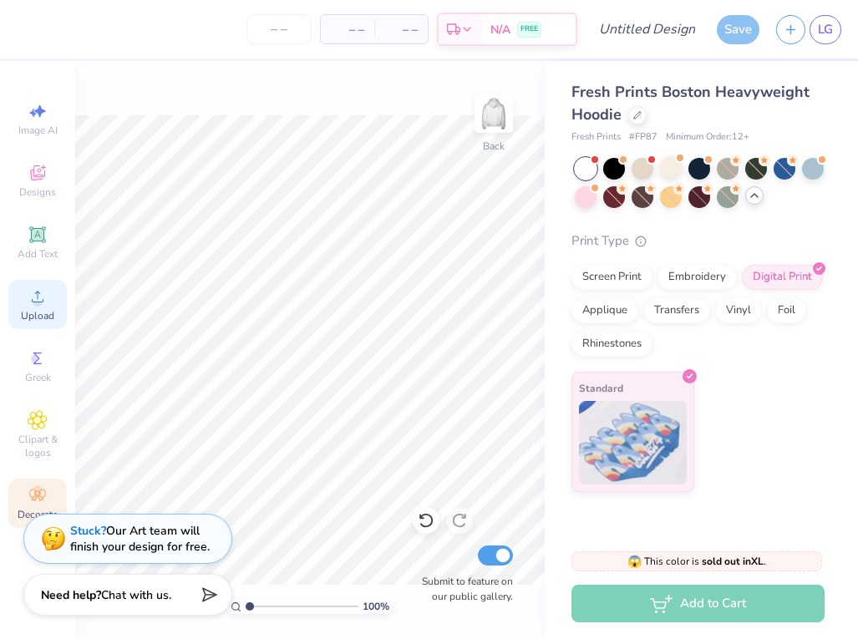
click at [24, 306] on div "Upload" at bounding box center [37, 304] width 58 height 49
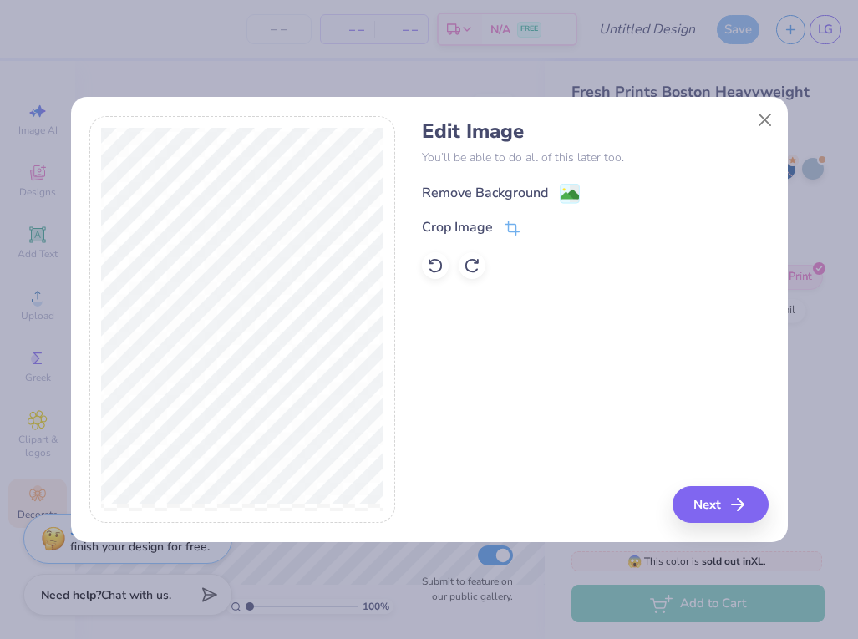
click at [567, 198] on image at bounding box center [570, 195] width 18 height 18
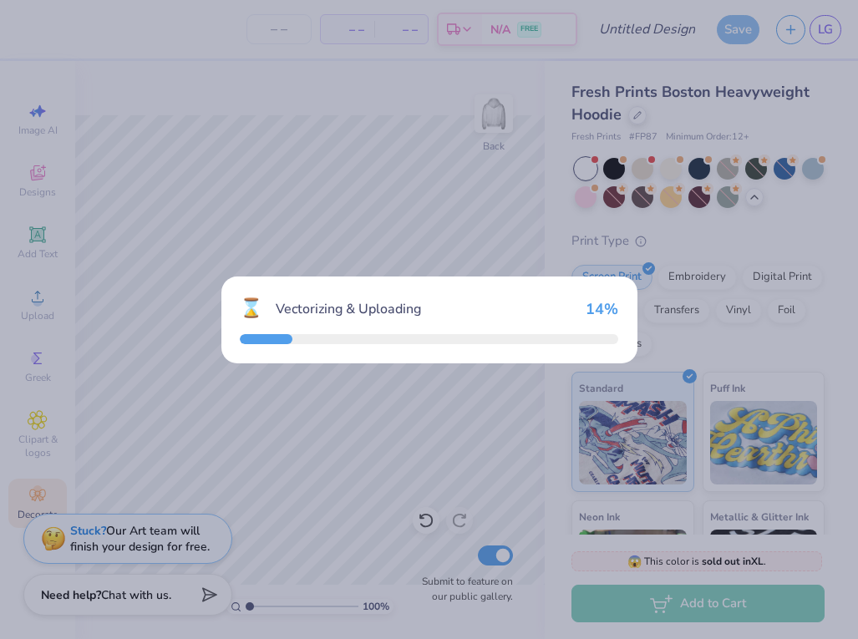
scroll to position [173, 0]
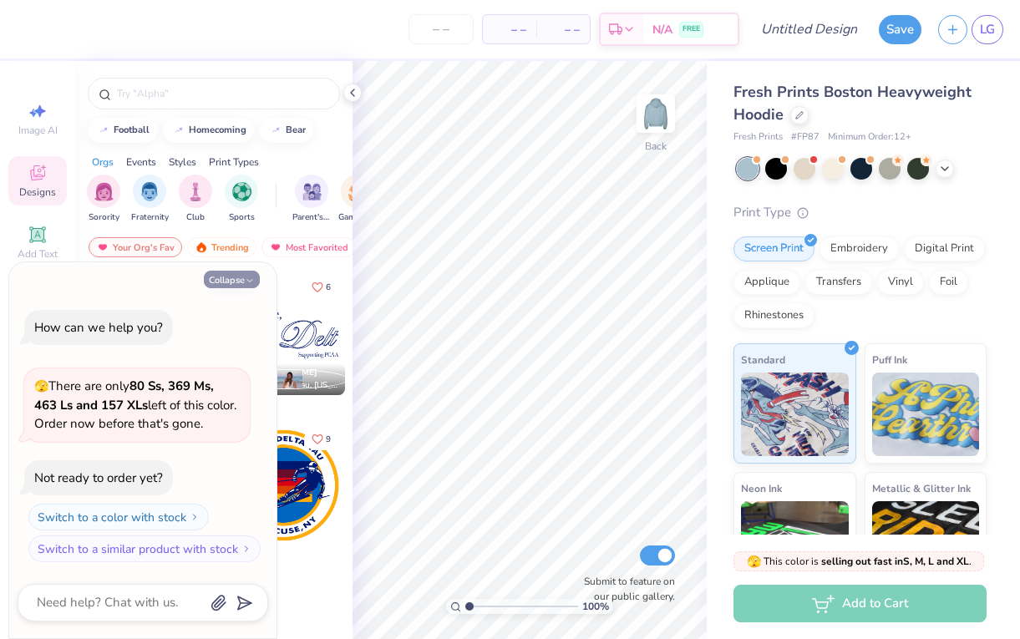
click at [238, 281] on button "Collapse" at bounding box center [232, 280] width 56 height 18
type textarea "x"
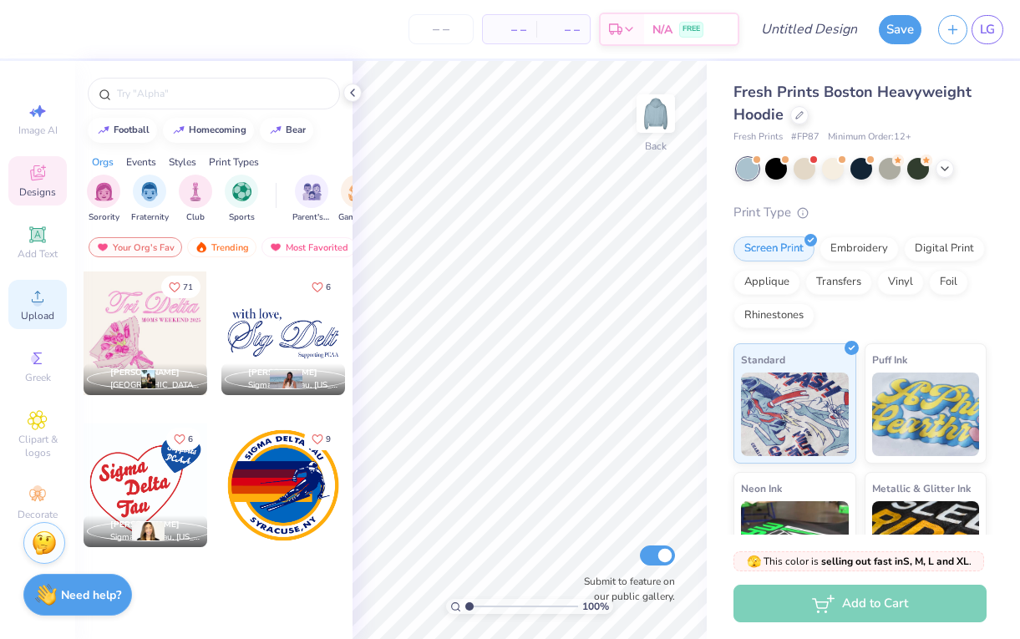
click at [48, 296] on div "Upload" at bounding box center [37, 304] width 58 height 49
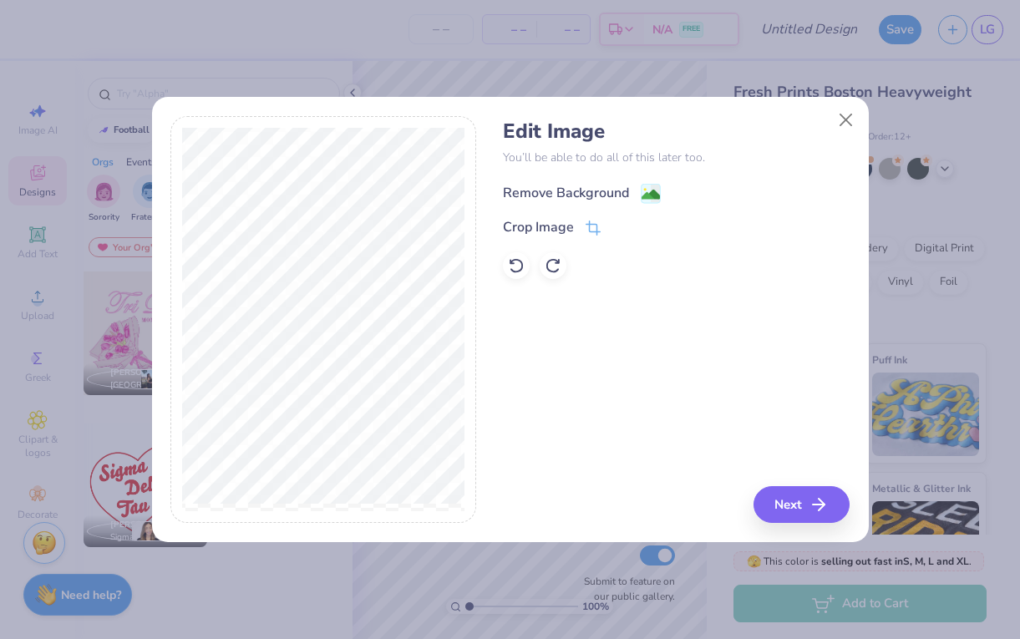
click at [648, 190] on image at bounding box center [651, 195] width 18 height 18
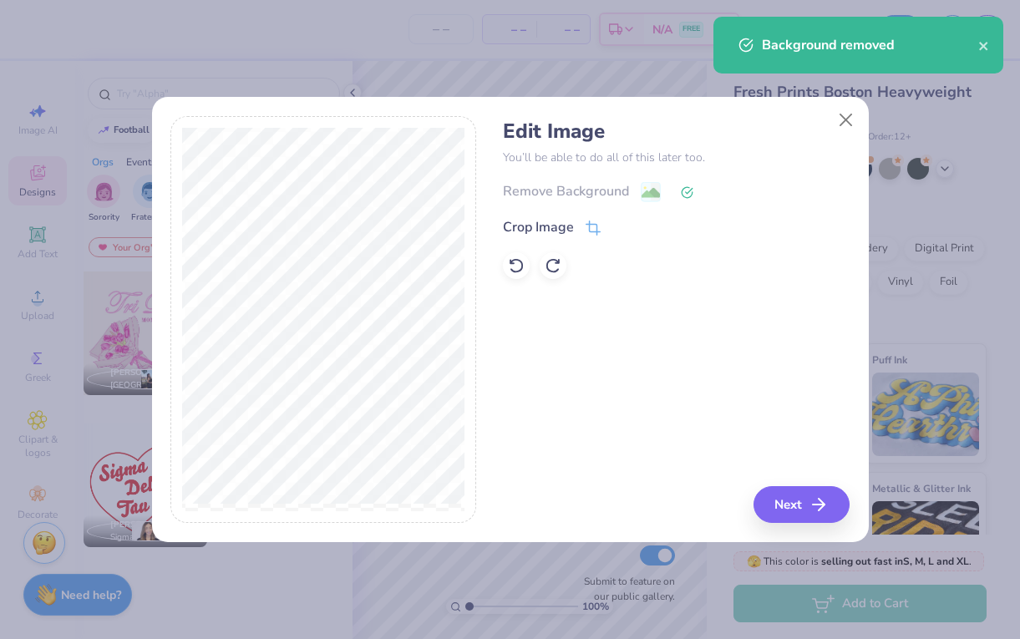
click at [781, 483] on div "Edit Image You’ll be able to do all of this later too. Remove Background Crop I…" at bounding box center [676, 320] width 347 height 408
click at [814, 514] on icon "button" at bounding box center [824, 505] width 20 height 20
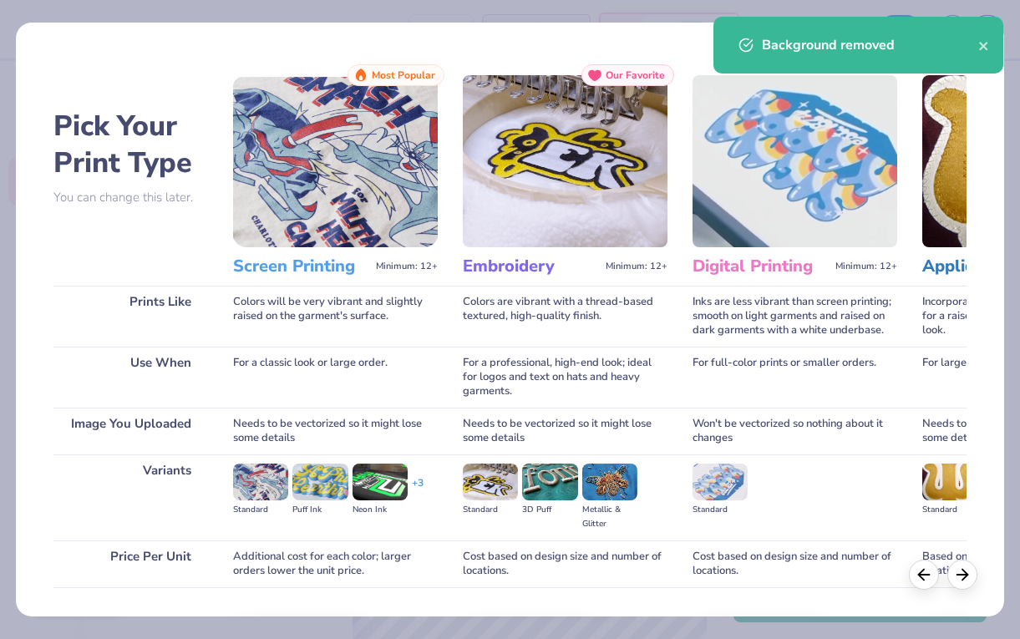
scroll to position [110, 0]
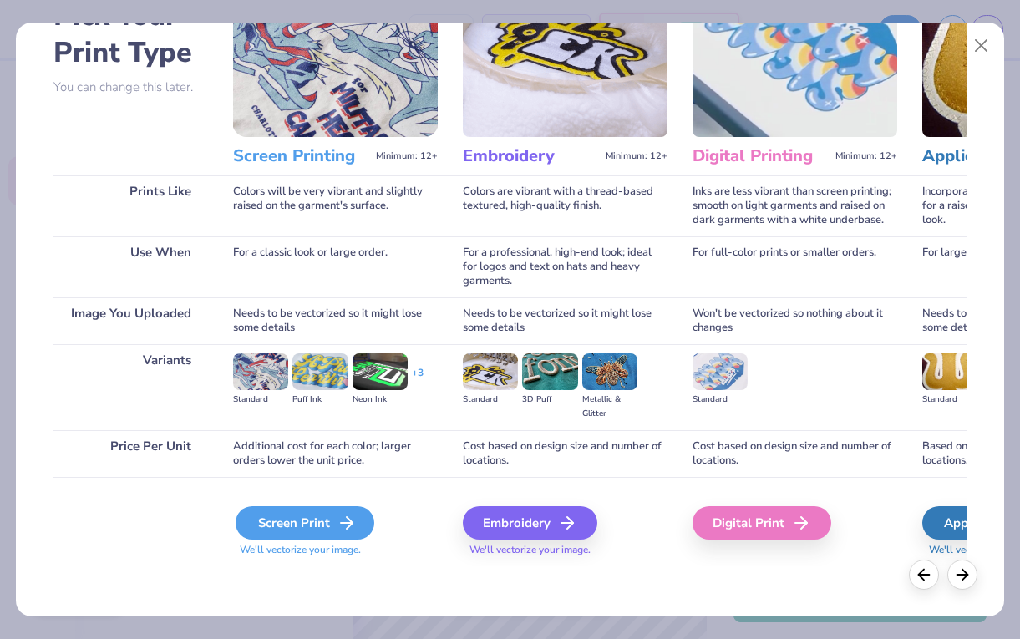
click at [296, 531] on div "Screen Print" at bounding box center [305, 522] width 139 height 33
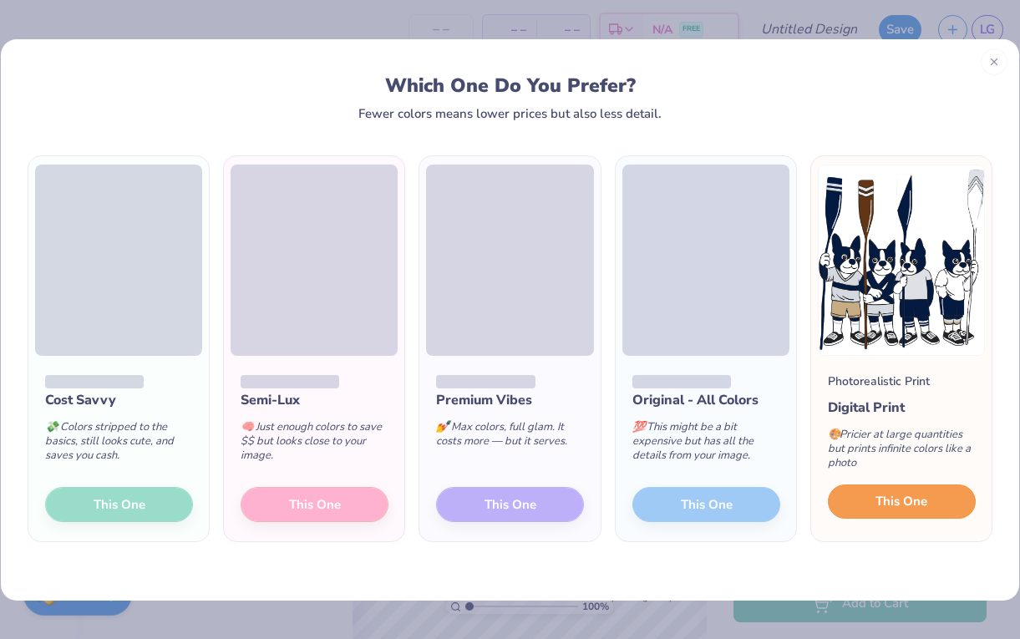
click at [877, 501] on span "This One" at bounding box center [902, 501] width 52 height 19
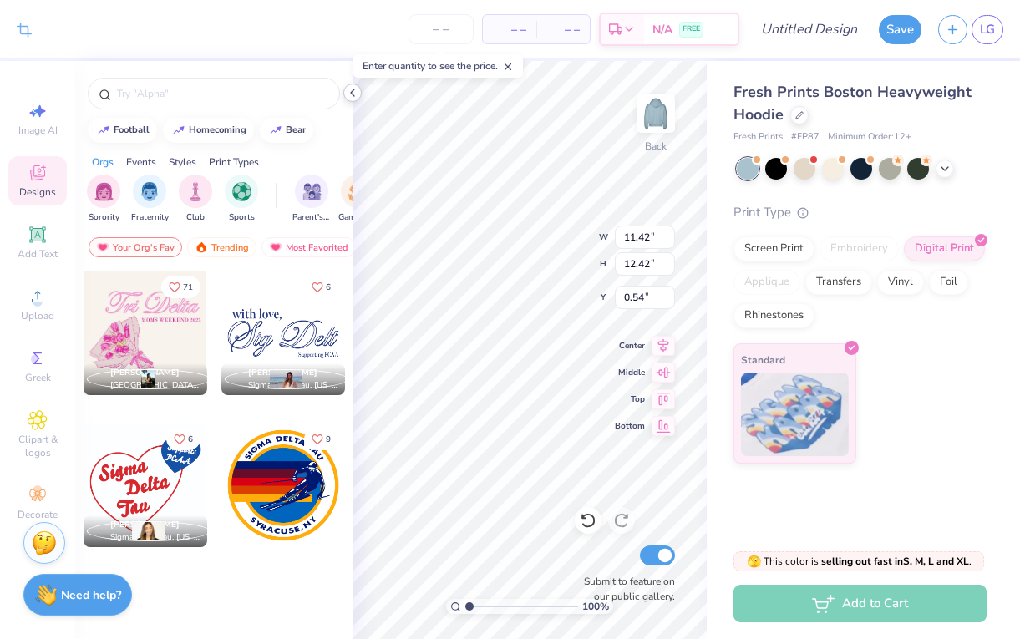
click at [349, 94] on icon at bounding box center [352, 92] width 13 height 13
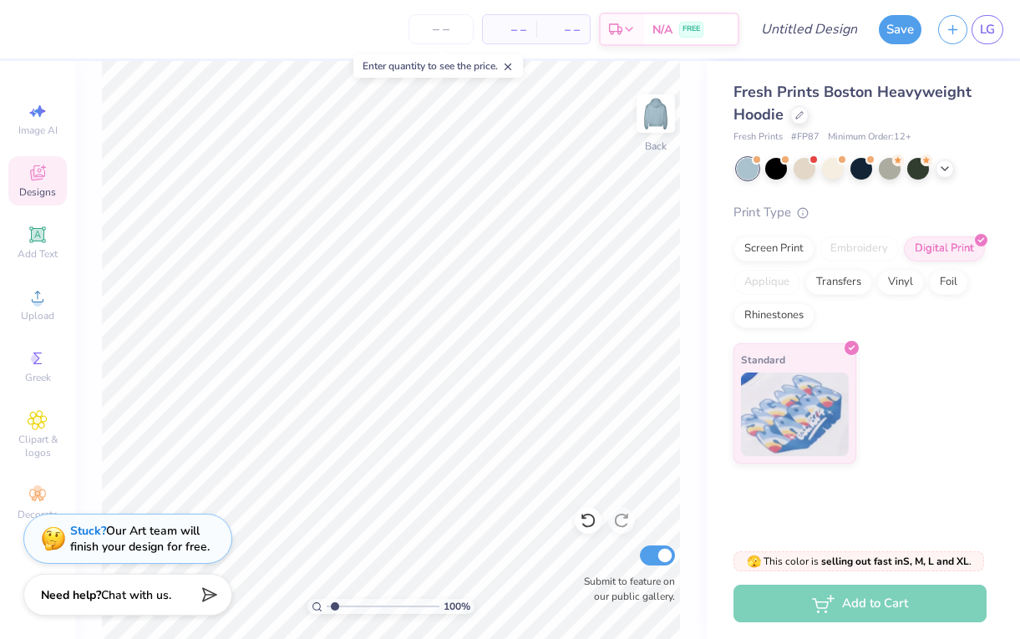
type input "1.63"
type textarea "x"
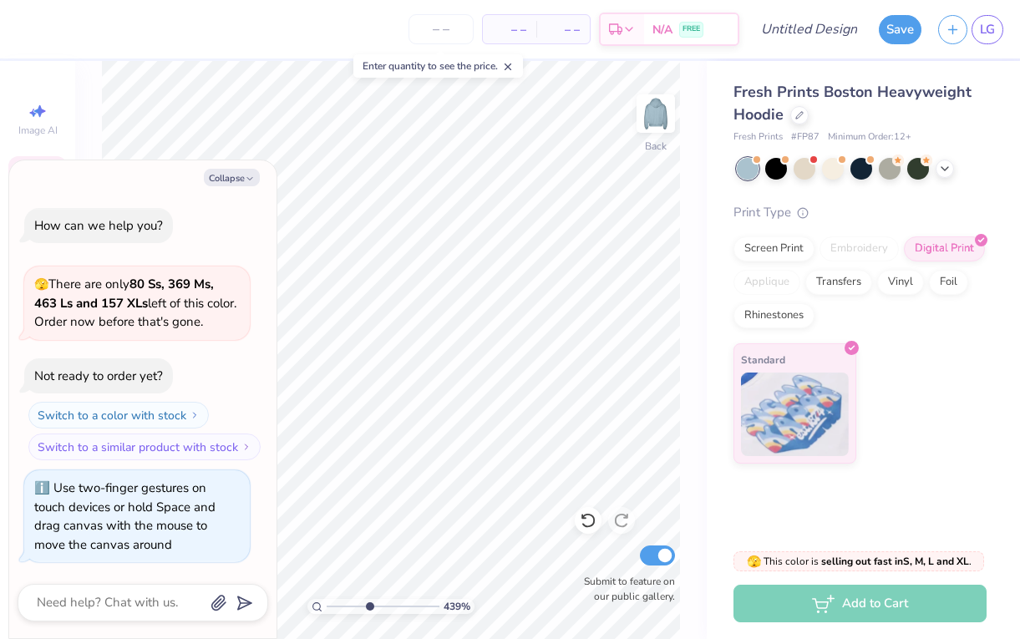
drag, startPoint x: 333, startPoint y: 608, endPoint x: 369, endPoint y: 605, distance: 35.3
type input "4.39"
click at [369, 605] on input "range" at bounding box center [383, 606] width 113 height 15
click at [222, 183] on button "Collapse" at bounding box center [232, 178] width 56 height 18
type textarea "x"
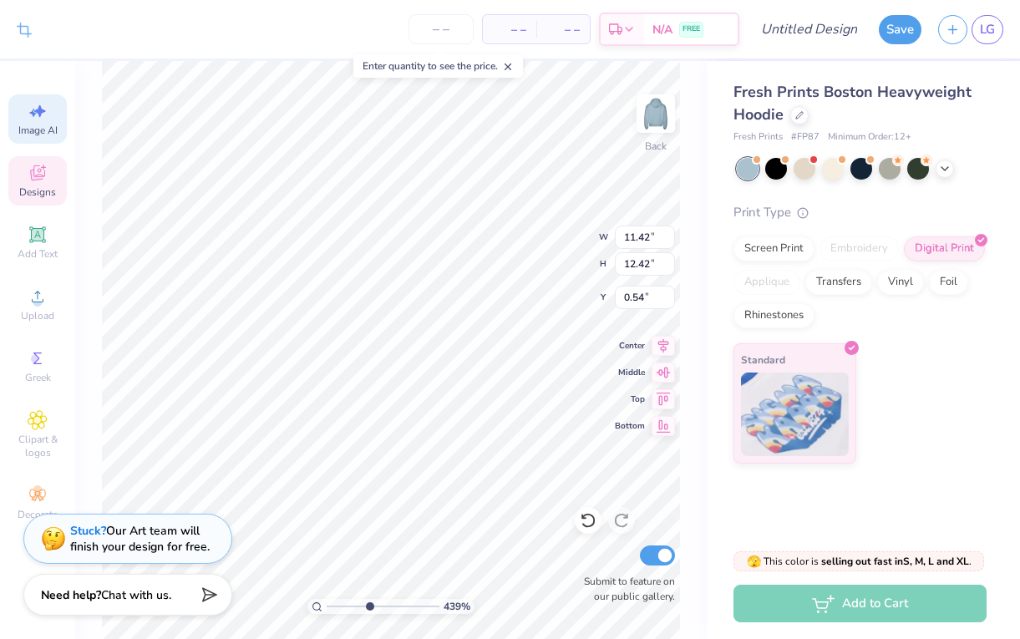
click at [51, 126] on span "Image AI" at bounding box center [37, 130] width 39 height 13
select select "4"
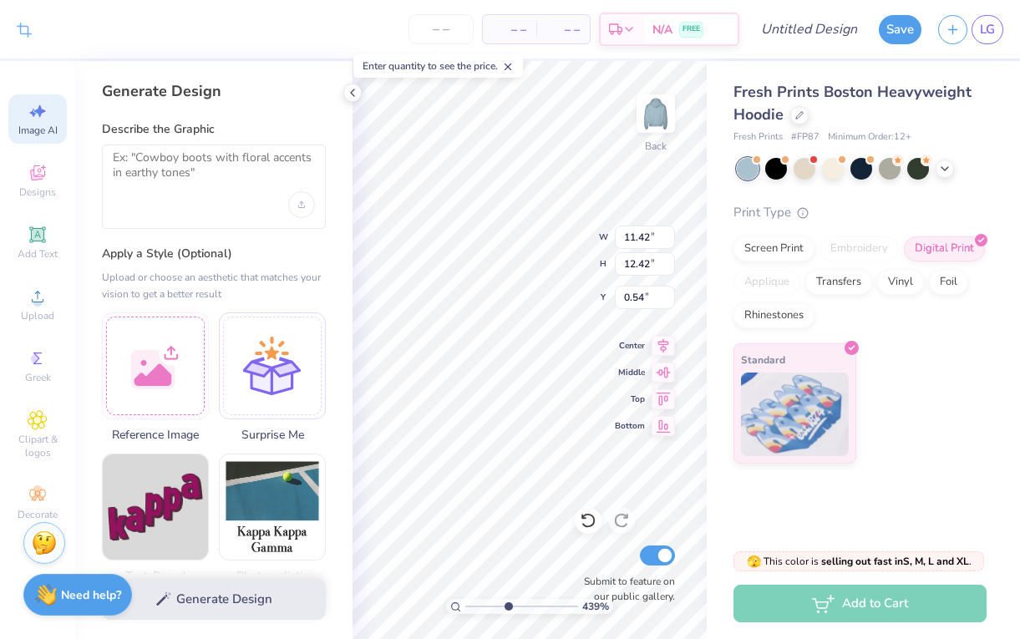
click at [352, 103] on div "Generate Design Describe the Graphic Apply a Style (Optional) Upload or choose …" at bounding box center [213, 350] width 277 height 578
click at [351, 94] on icon at bounding box center [352, 92] width 13 height 13
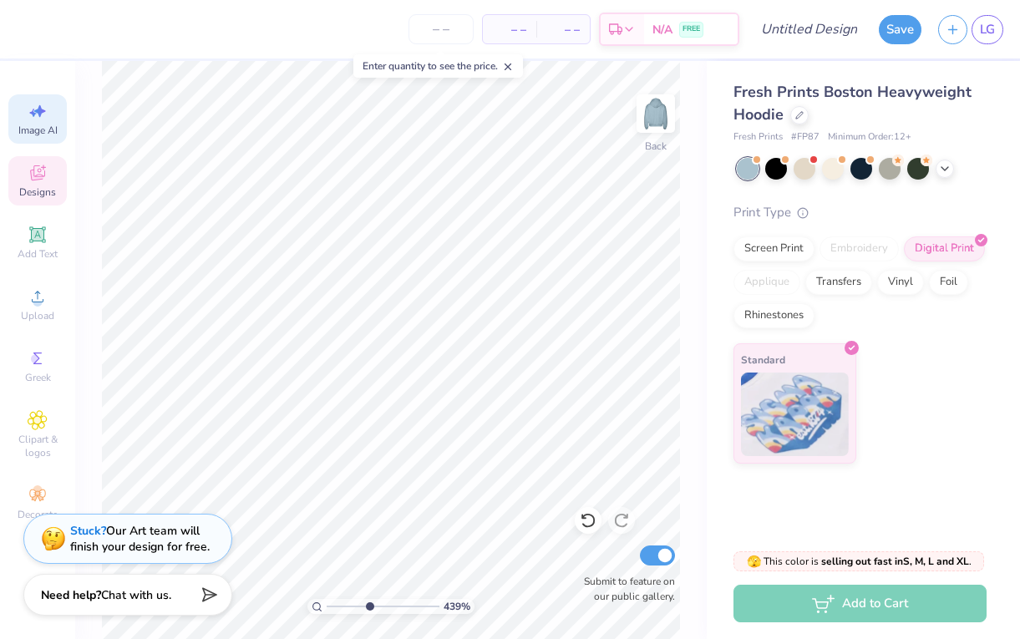
click at [41, 177] on icon at bounding box center [37, 175] width 13 height 11
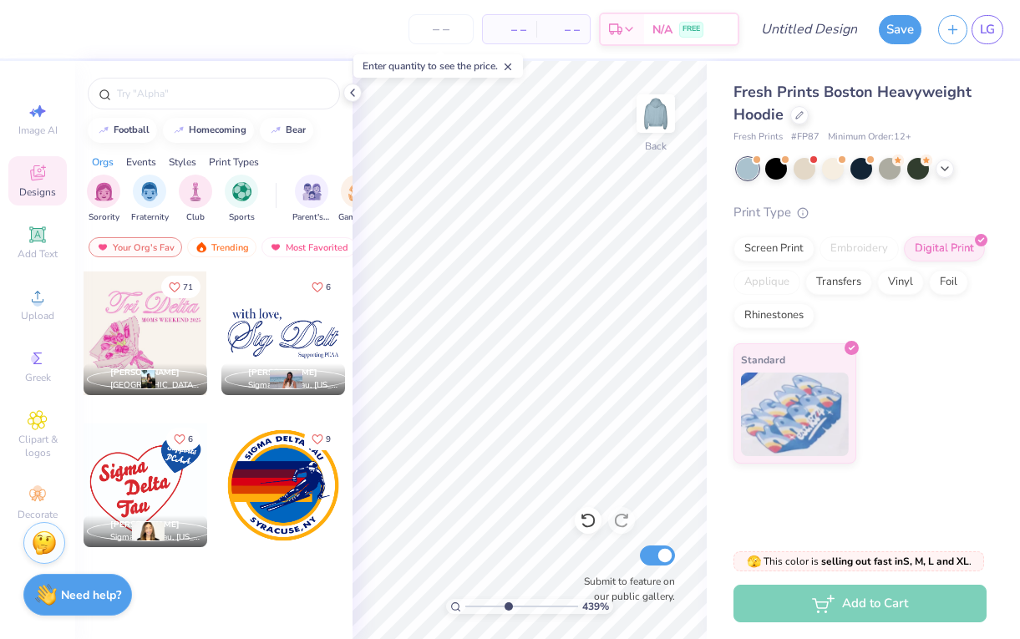
click at [358, 82] on div "Enter quantity to see the price." at bounding box center [438, 65] width 180 height 33
click at [357, 93] on icon at bounding box center [352, 92] width 13 height 13
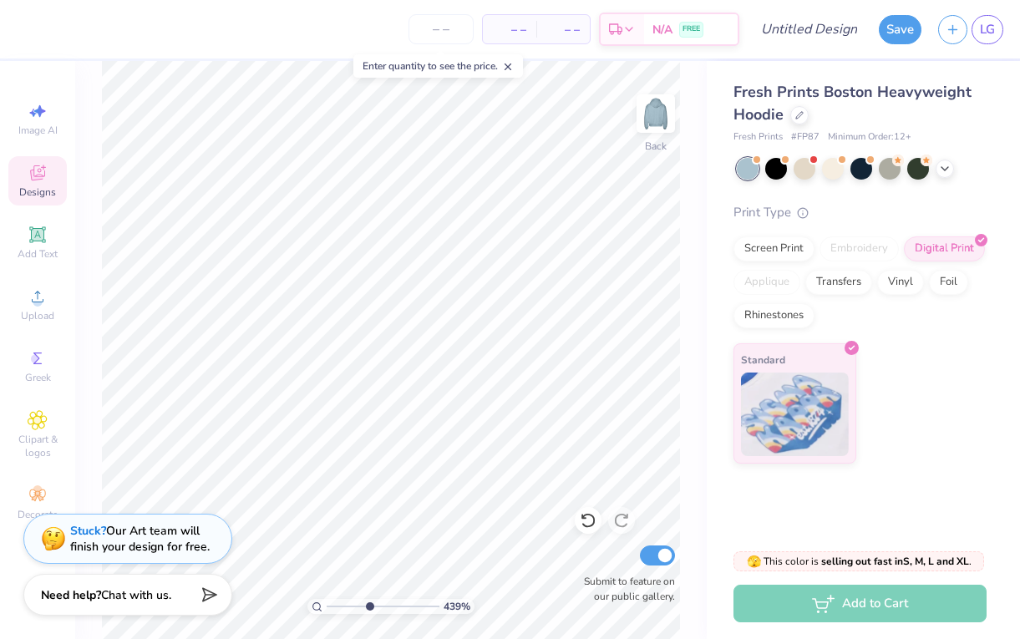
click at [511, 64] on icon at bounding box center [508, 67] width 12 height 12
drag, startPoint x: 369, startPoint y: 608, endPoint x: 333, endPoint y: 608, distance: 35.9
type input "1.18"
click at [333, 608] on input "range" at bounding box center [383, 606] width 113 height 15
type input "9.91"
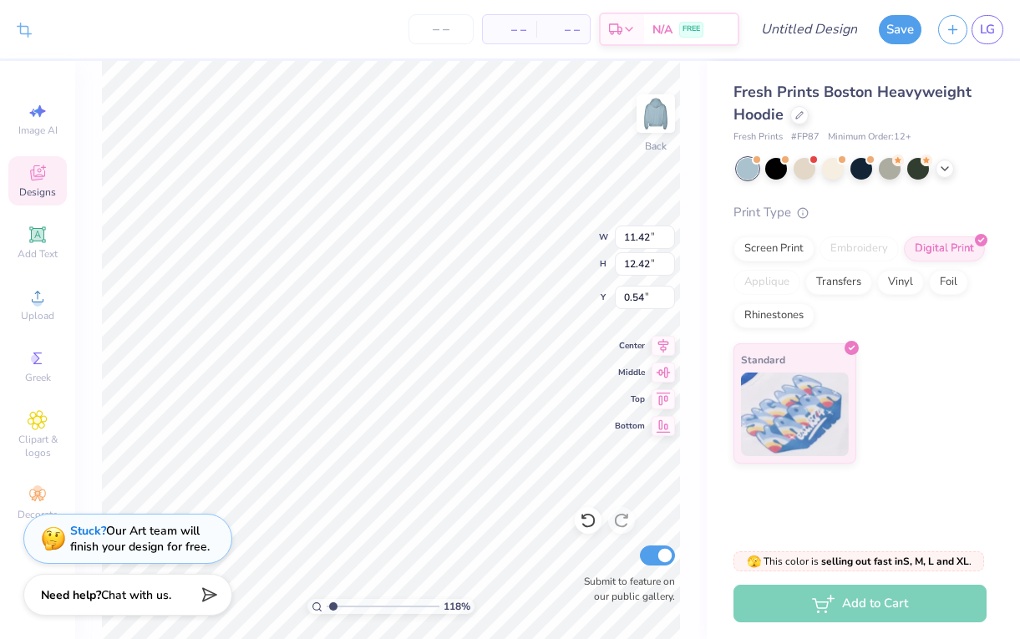
type input "10.78"
type input "1.36"
